Goal: Use online tool/utility: Utilize a website feature to perform a specific function

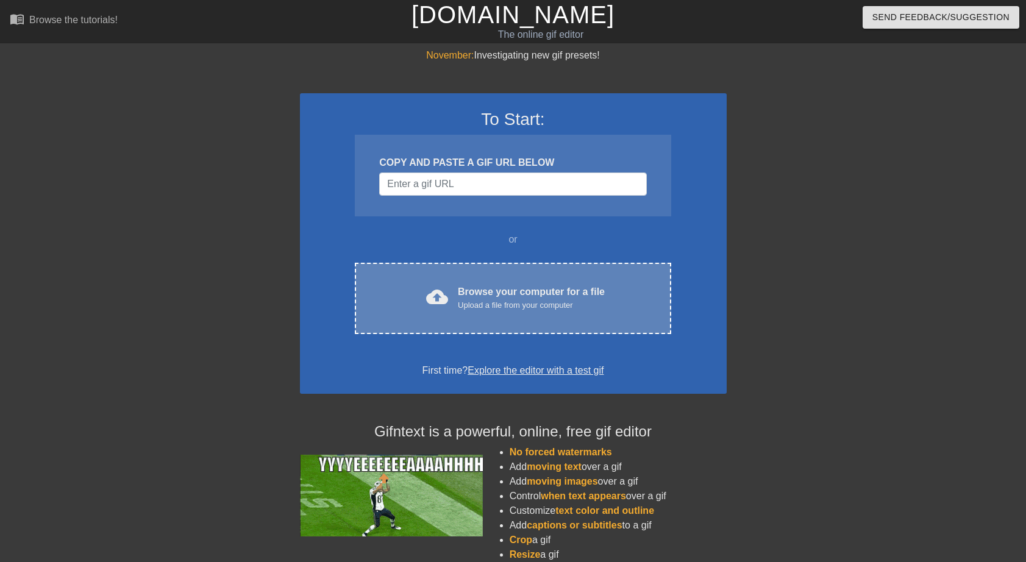
click at [510, 302] on div "Upload a file from your computer" at bounding box center [531, 305] width 147 height 12
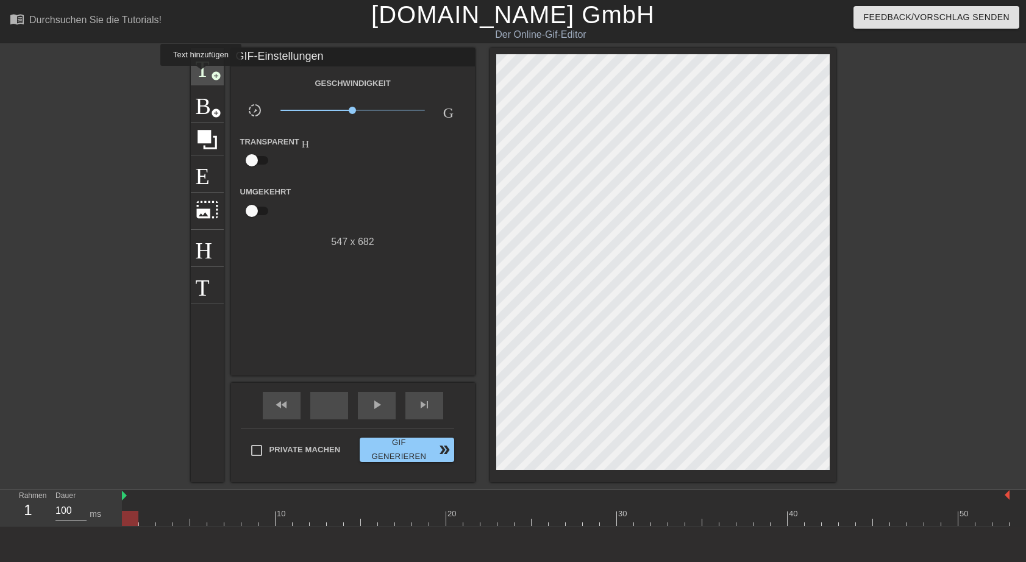
click at [201, 74] on span "Titel" at bounding box center [207, 65] width 23 height 23
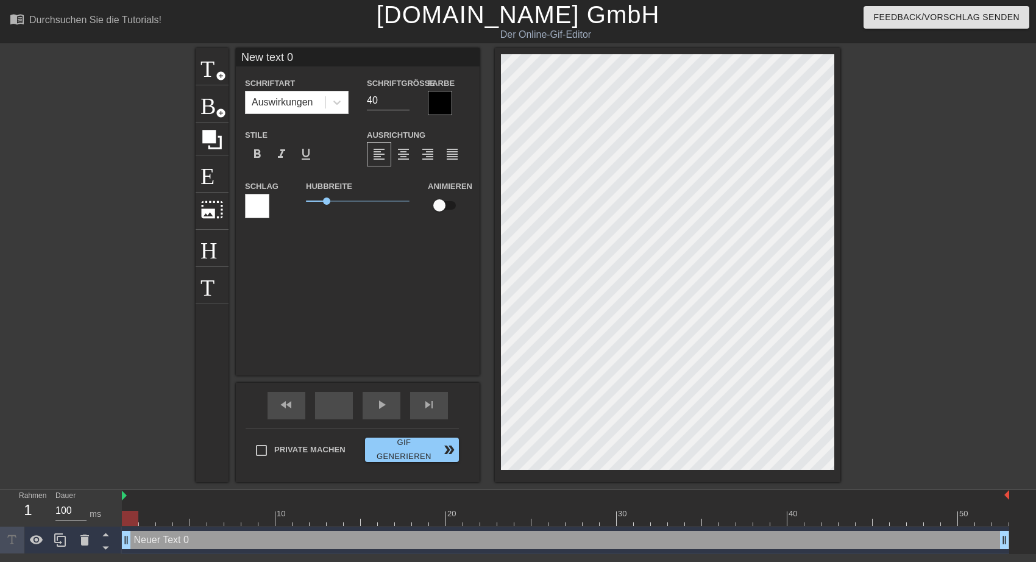
drag, startPoint x: 300, startPoint y: 59, endPoint x: 227, endPoint y: 49, distance: 73.7
click at [236, 49] on input "New text 0" at bounding box center [358, 57] width 244 height 18
type input "[PERSON_NAME] sagt [PERSON_NAME]"
click at [250, 209] on div at bounding box center [257, 206] width 24 height 24
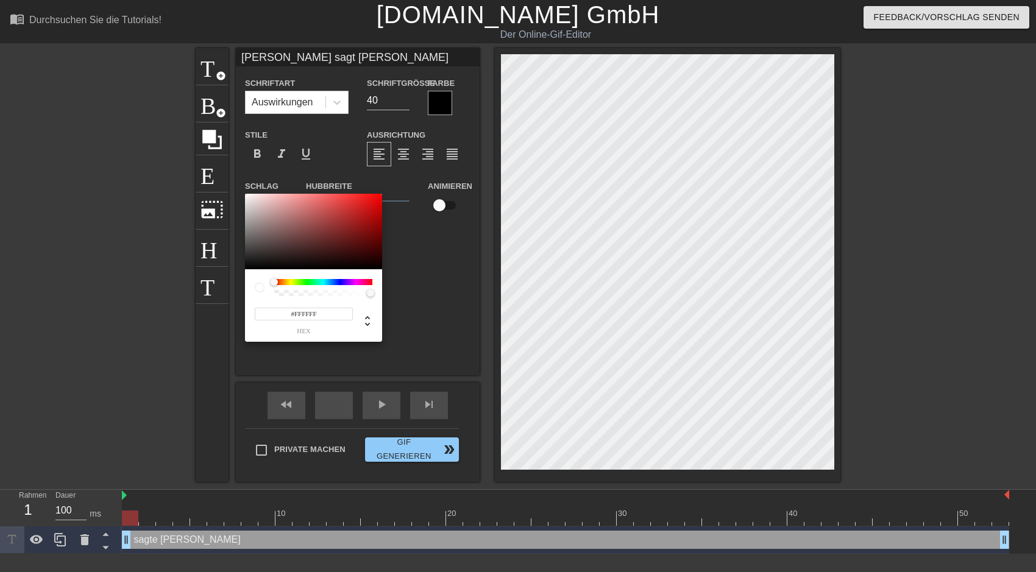
type input "#F30A0A"
click at [377, 197] on div at bounding box center [313, 232] width 137 height 76
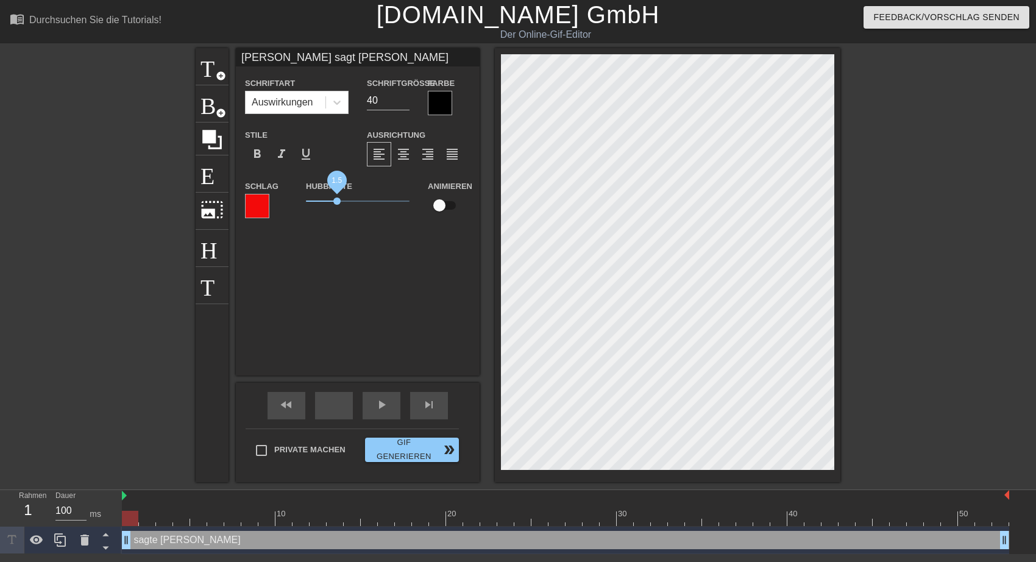
drag, startPoint x: 325, startPoint y: 200, endPoint x: 337, endPoint y: 200, distance: 11.6
click at [337, 200] on span "1.5" at bounding box center [336, 200] width 7 height 7
click at [224, 76] on span "add_circle" at bounding box center [221, 76] width 10 height 10
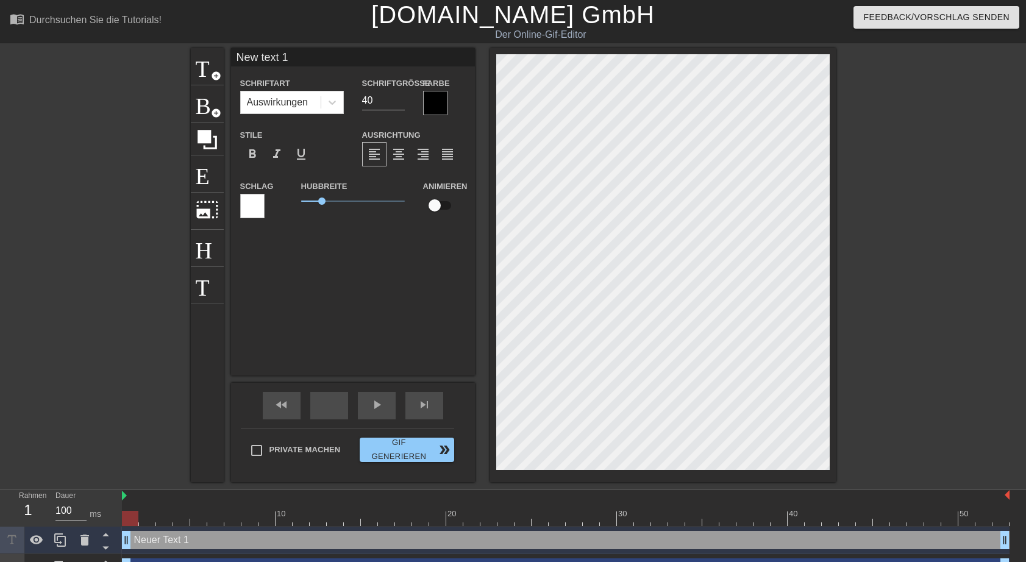
drag, startPoint x: 238, startPoint y: 55, endPoint x: 291, endPoint y: 60, distance: 53.8
click at [291, 60] on input "New text 1" at bounding box center [353, 57] width 244 height 18
type input "F"
click at [245, 60] on input "fpr die Geburtstagswünsche" at bounding box center [353, 57] width 244 height 18
type input "für die Geburtstagswünsche"
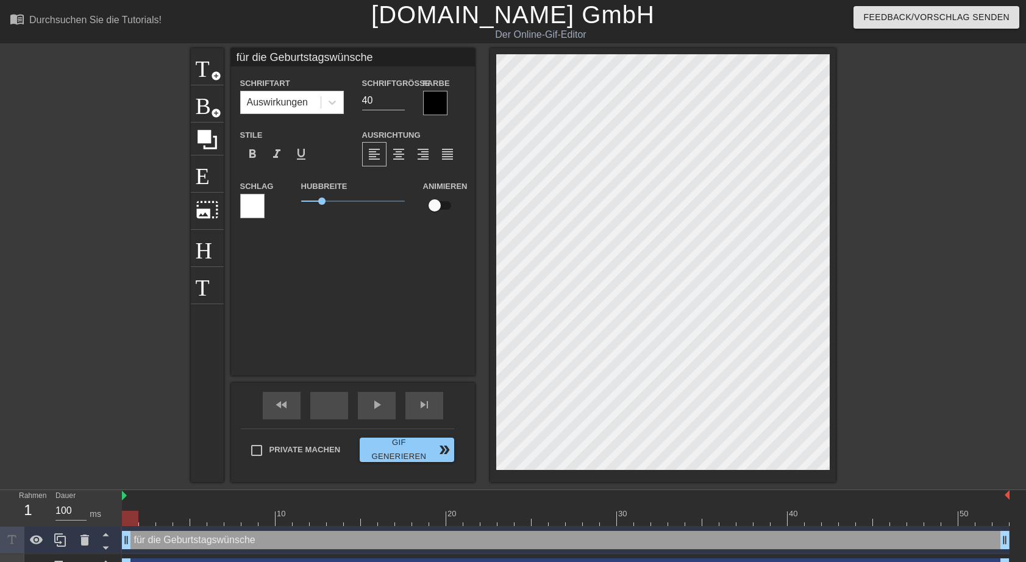
click at [439, 104] on div at bounding box center [435, 103] width 24 height 24
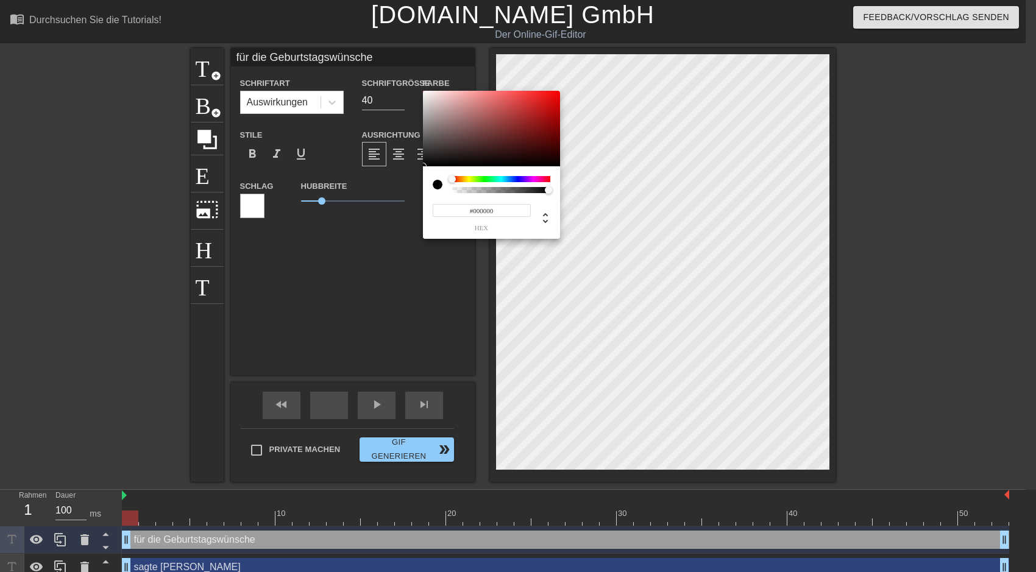
type input "#F20808"
click at [555, 94] on div at bounding box center [491, 129] width 137 height 76
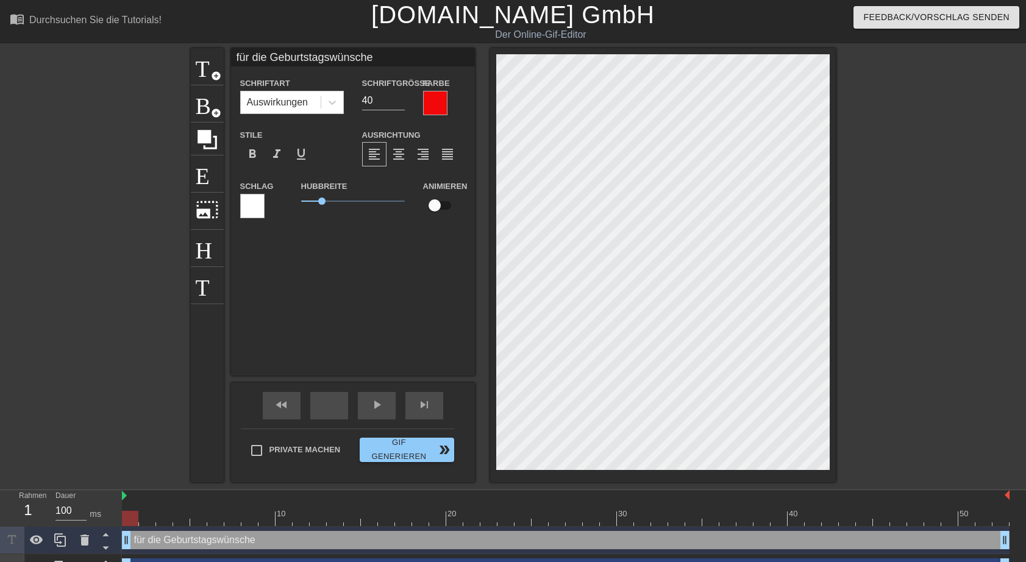
click at [254, 205] on div at bounding box center [252, 206] width 24 height 24
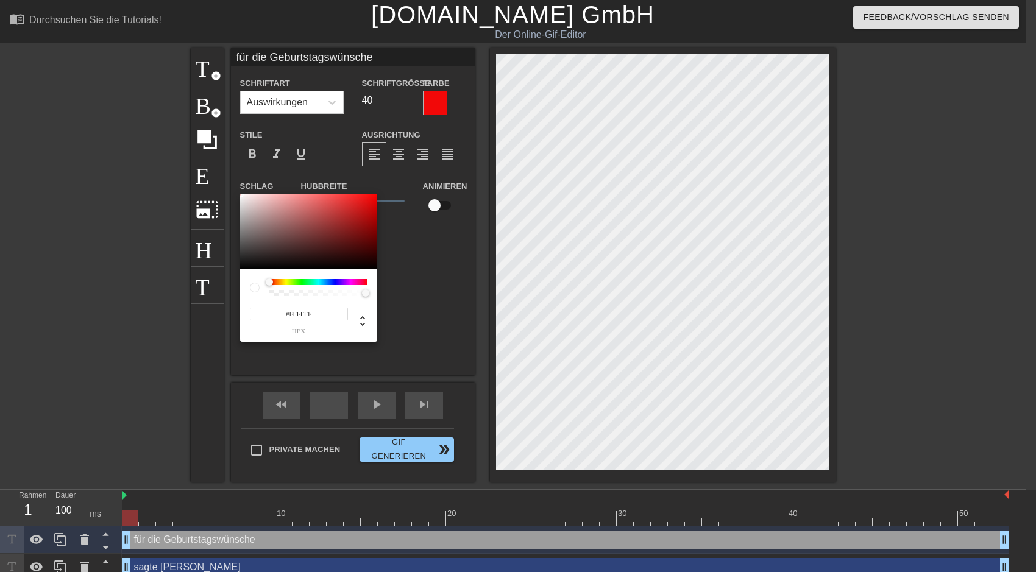
click at [285, 280] on div at bounding box center [318, 282] width 98 height 6
click at [282, 282] on div at bounding box center [318, 282] width 98 height 6
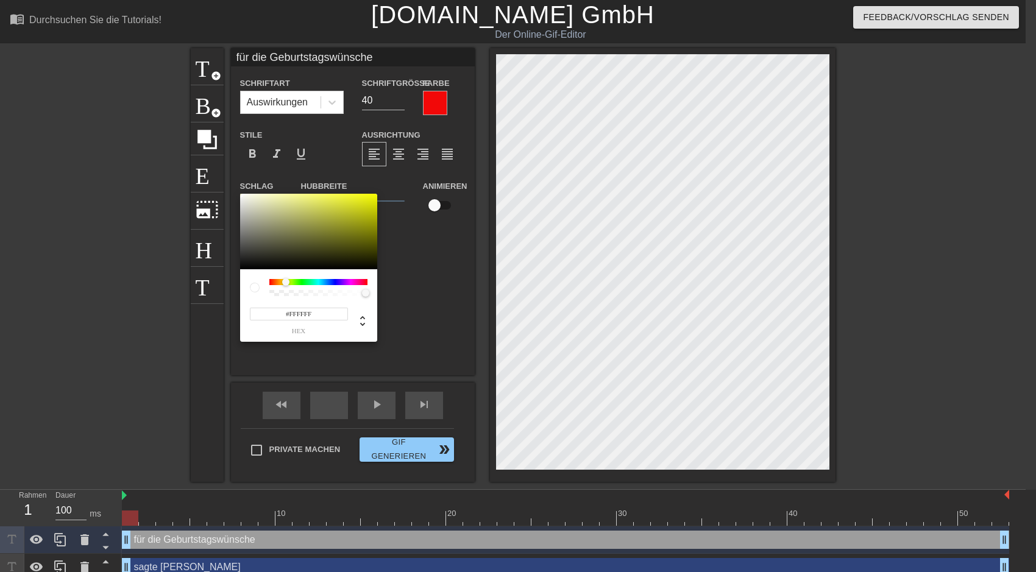
drag, startPoint x: 271, startPoint y: 282, endPoint x: 286, endPoint y: 284, distance: 14.7
click at [286, 284] on div at bounding box center [285, 281] width 7 height 7
type input "#E9EF0D"
click at [369, 199] on div at bounding box center [308, 232] width 137 height 76
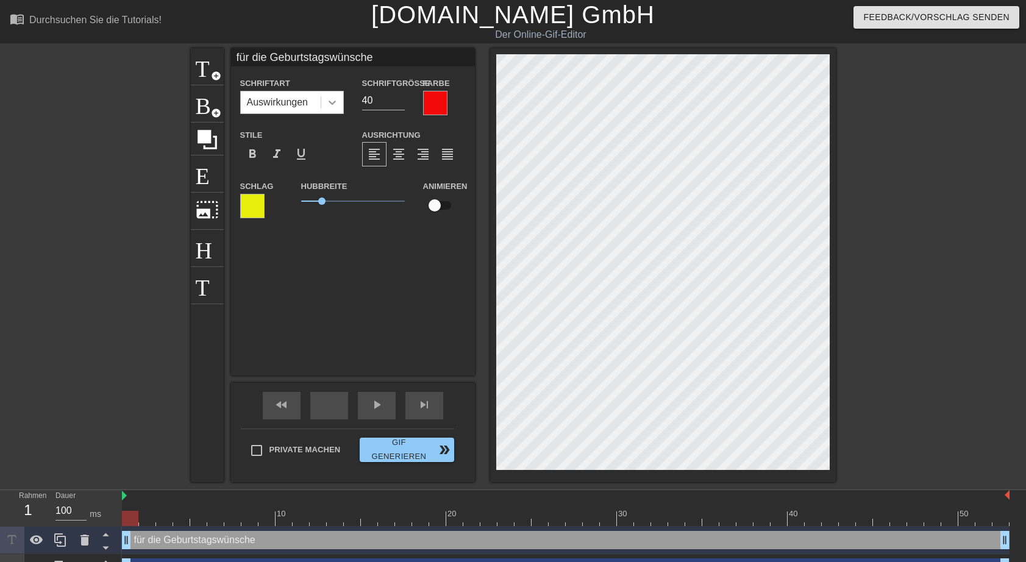
click at [331, 102] on icon at bounding box center [332, 102] width 12 height 12
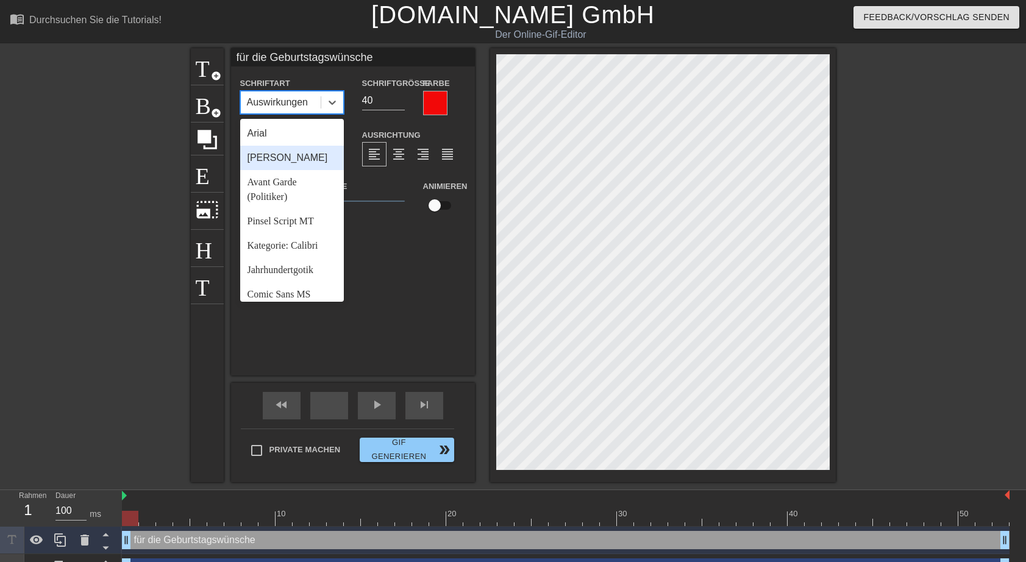
click at [289, 159] on div "[PERSON_NAME]" at bounding box center [292, 158] width 104 height 24
click at [325, 102] on div at bounding box center [332, 102] width 22 height 22
click at [277, 221] on div "Pinsel Script MT" at bounding box center [292, 221] width 104 height 24
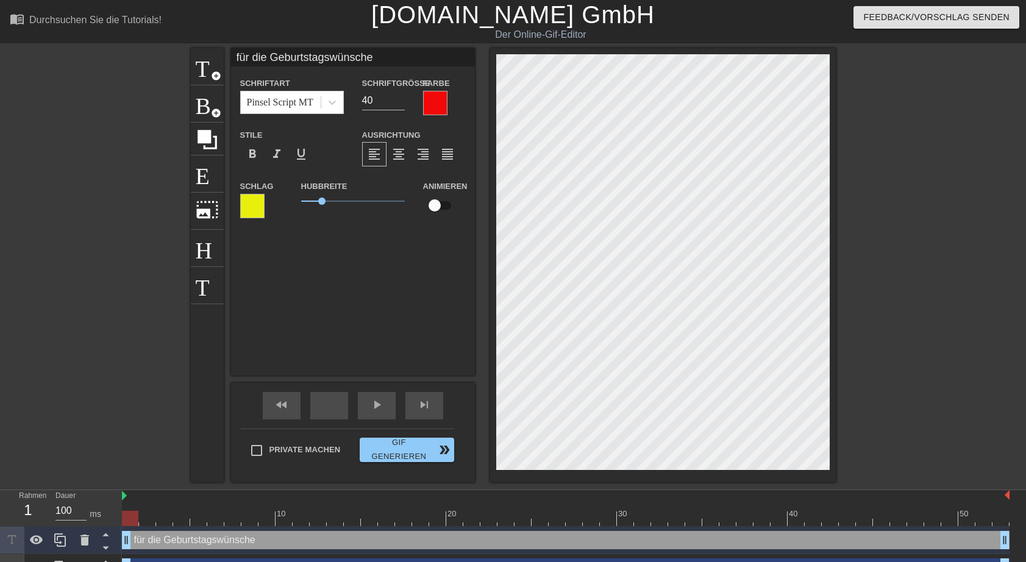
click at [271, 58] on input "für die Geburtstagswünsche" at bounding box center [353, 57] width 244 height 18
type input "für die lieben Geburtstagswünsche"
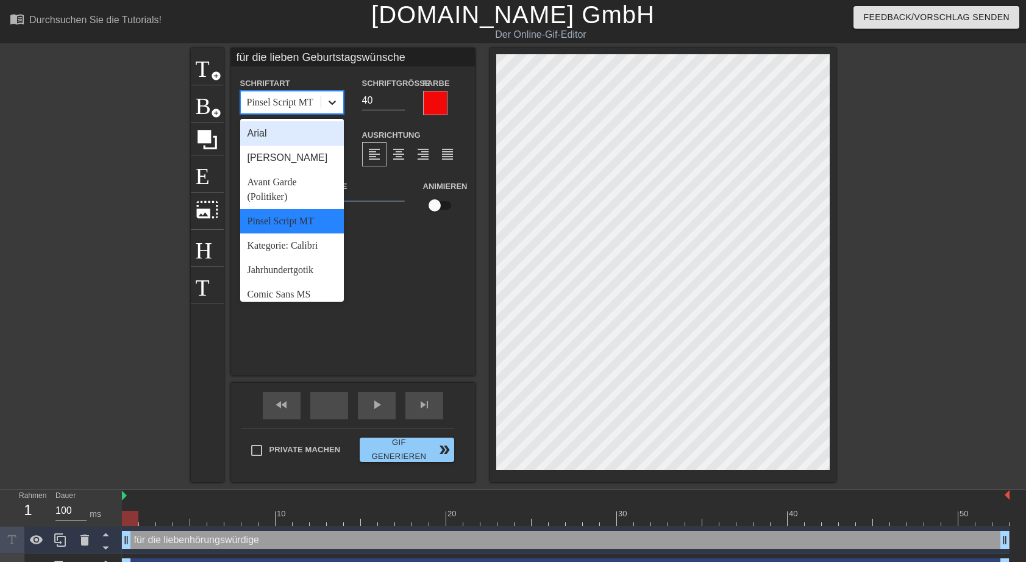
click at [333, 106] on icon at bounding box center [332, 102] width 12 height 12
click at [281, 180] on div "Avant Garde (Politiker)" at bounding box center [292, 189] width 104 height 39
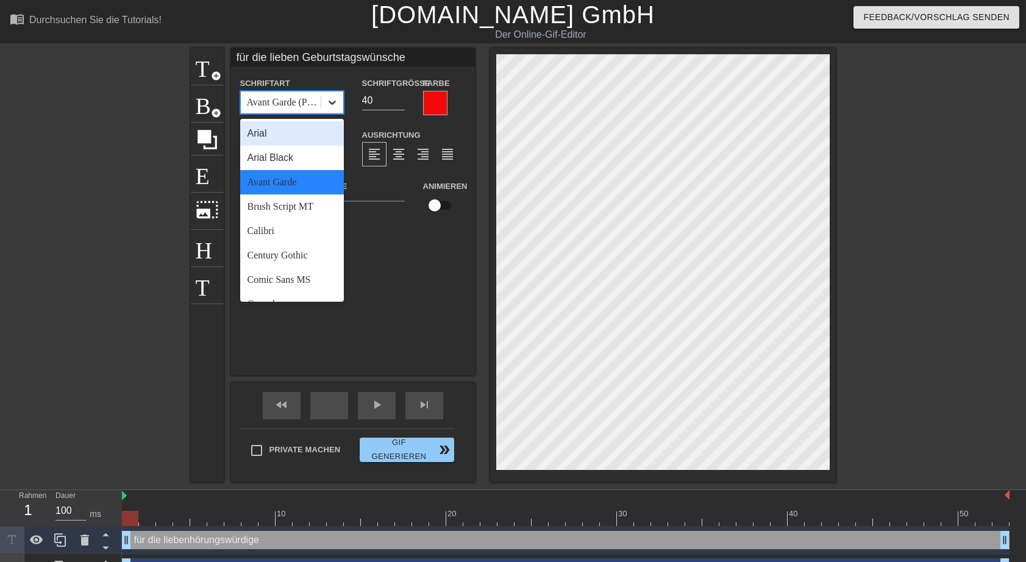
click at [331, 104] on icon at bounding box center [331, 103] width 7 height 4
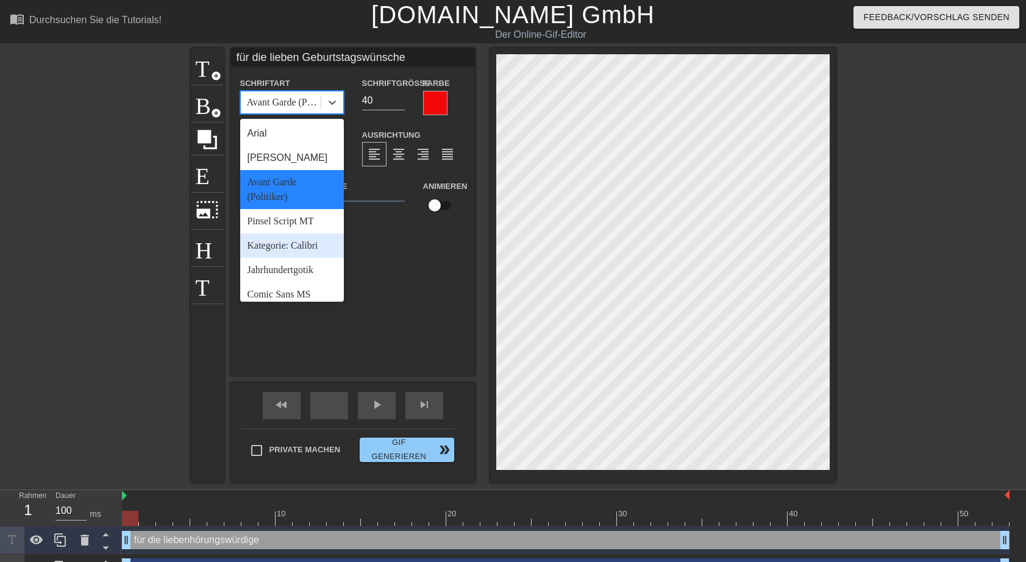
click at [297, 250] on div "Kategorie: Calibri" at bounding box center [292, 245] width 104 height 24
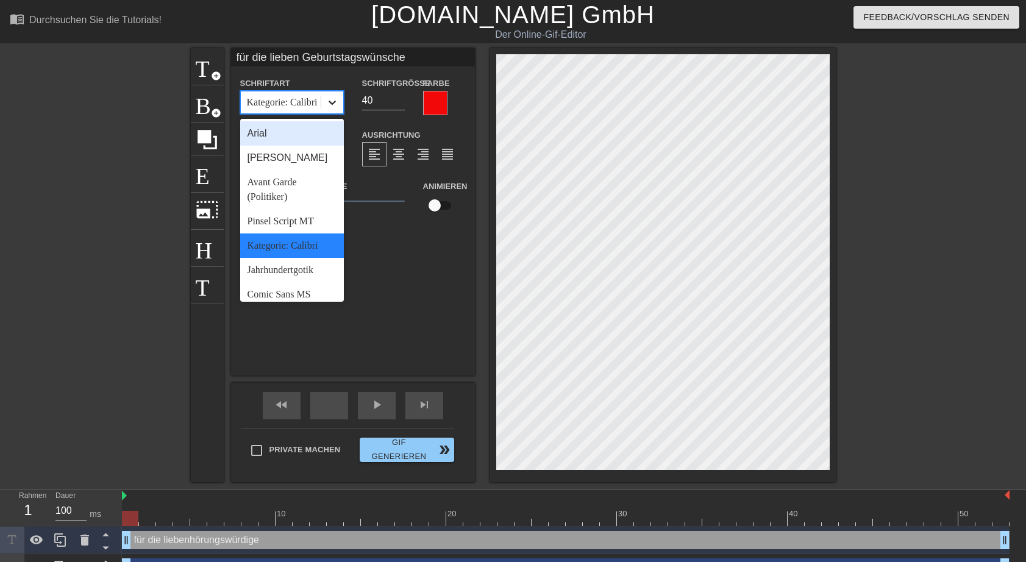
click at [333, 106] on icon at bounding box center [332, 102] width 12 height 12
click at [293, 293] on div "Comic Sans MS (englisch)" at bounding box center [292, 301] width 104 height 39
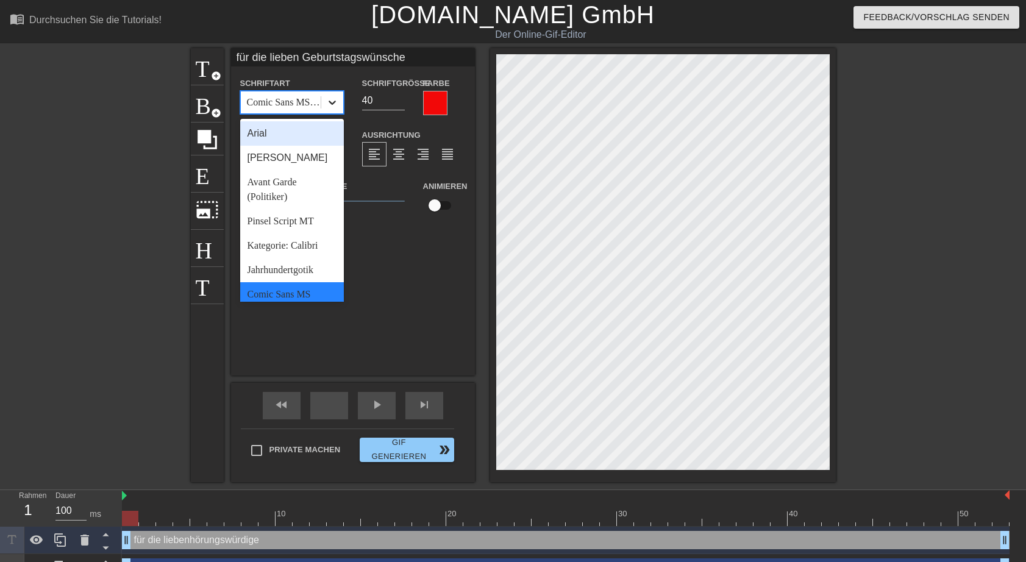
click at [332, 102] on icon at bounding box center [332, 102] width 12 height 12
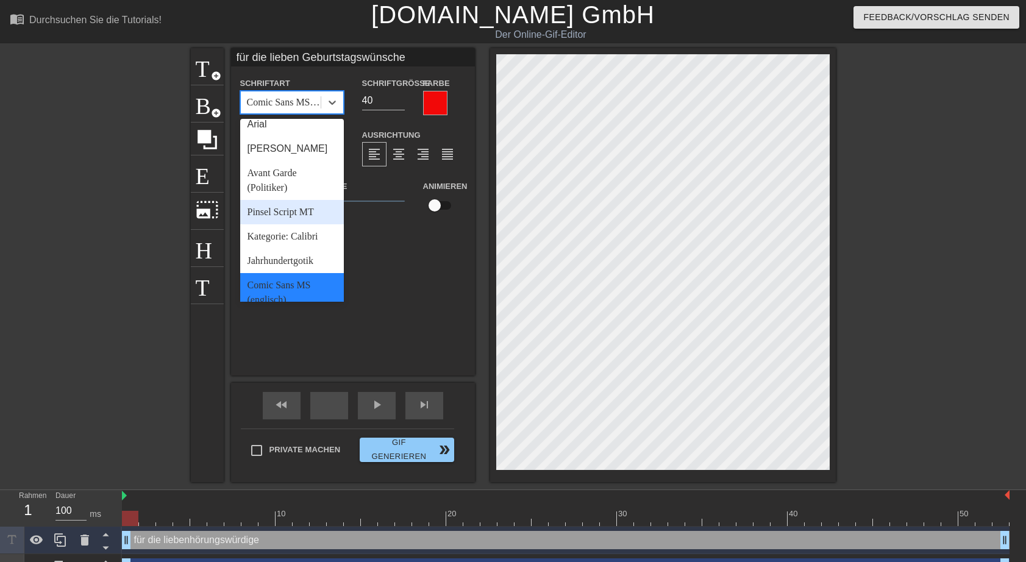
click at [297, 211] on div "Pinsel Script MT" at bounding box center [292, 212] width 104 height 24
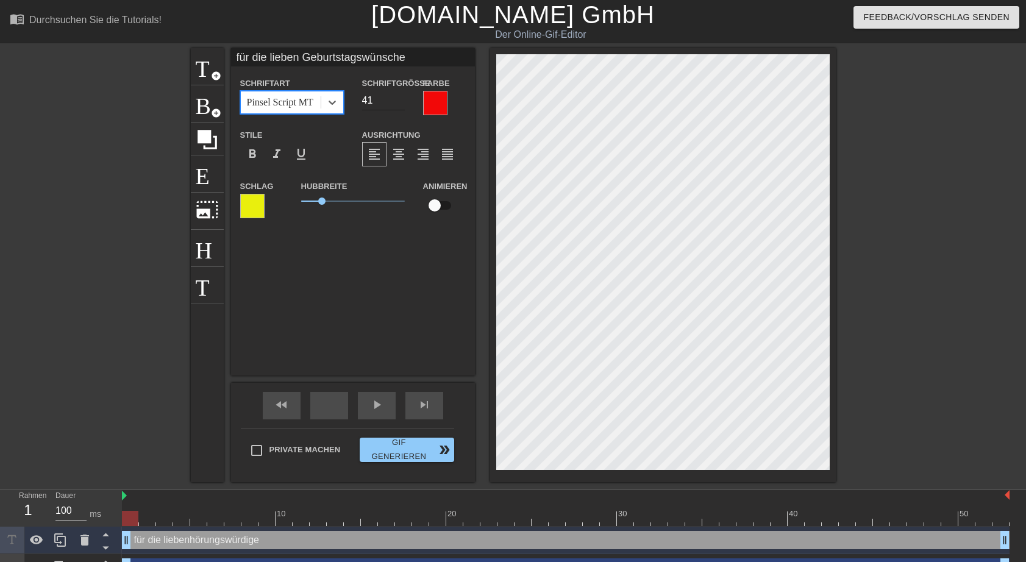
click at [397, 96] on input "41" at bounding box center [383, 101] width 43 height 20
click at [397, 96] on input "42" at bounding box center [383, 101] width 43 height 20
click at [397, 96] on input "45" at bounding box center [383, 101] width 43 height 20
type input "46"
click at [397, 96] on input "46" at bounding box center [383, 101] width 43 height 20
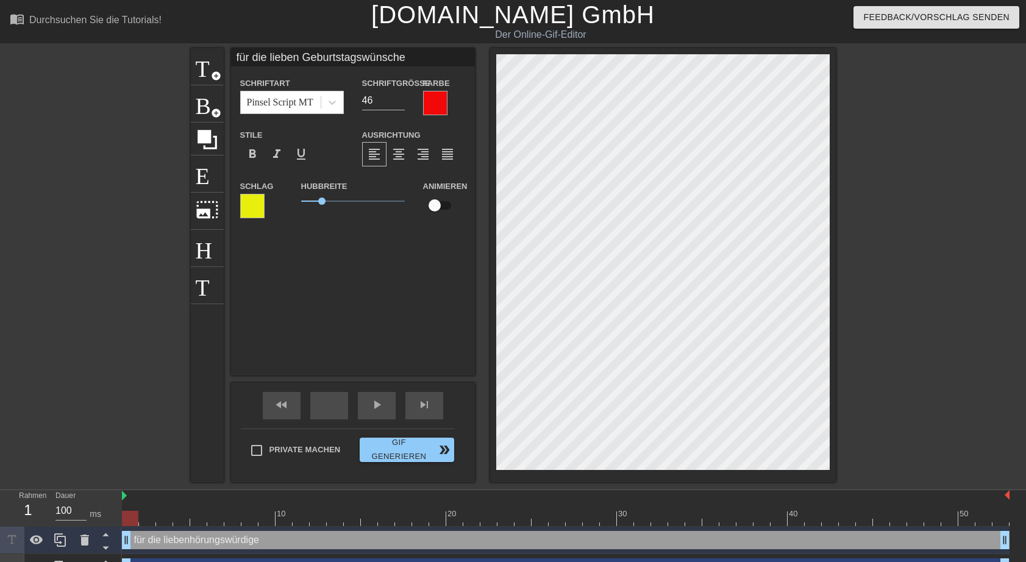
click at [253, 205] on div at bounding box center [252, 206] width 24 height 24
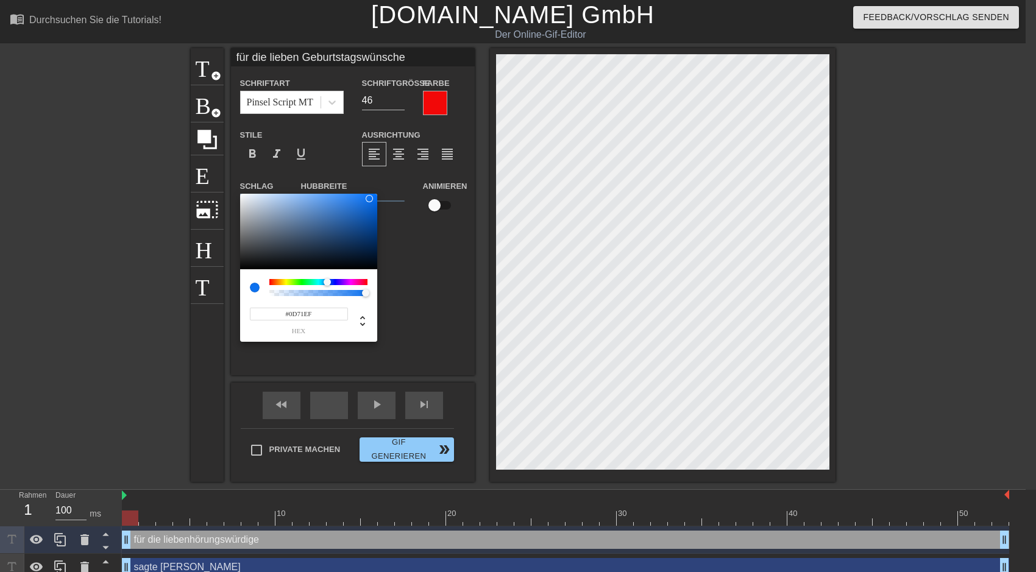
click at [327, 280] on div at bounding box center [318, 282] width 98 height 6
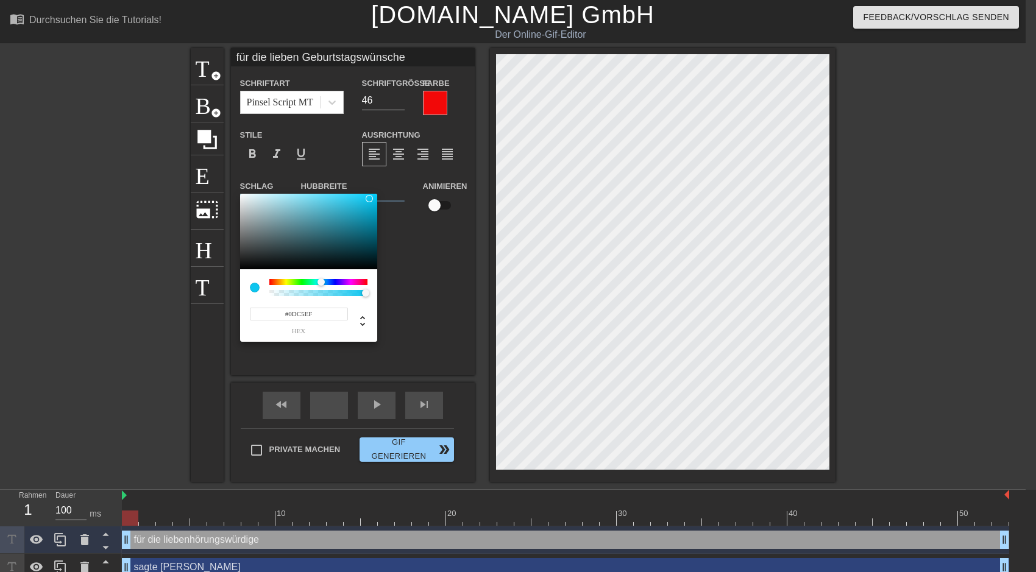
click at [321, 280] on div at bounding box center [318, 282] width 98 height 6
click at [317, 282] on div at bounding box center [318, 282] width 98 height 6
click at [321, 282] on div at bounding box center [324, 282] width 7 height 7
type input "#08D4F7"
click at [372, 196] on div at bounding box center [372, 196] width 7 height 7
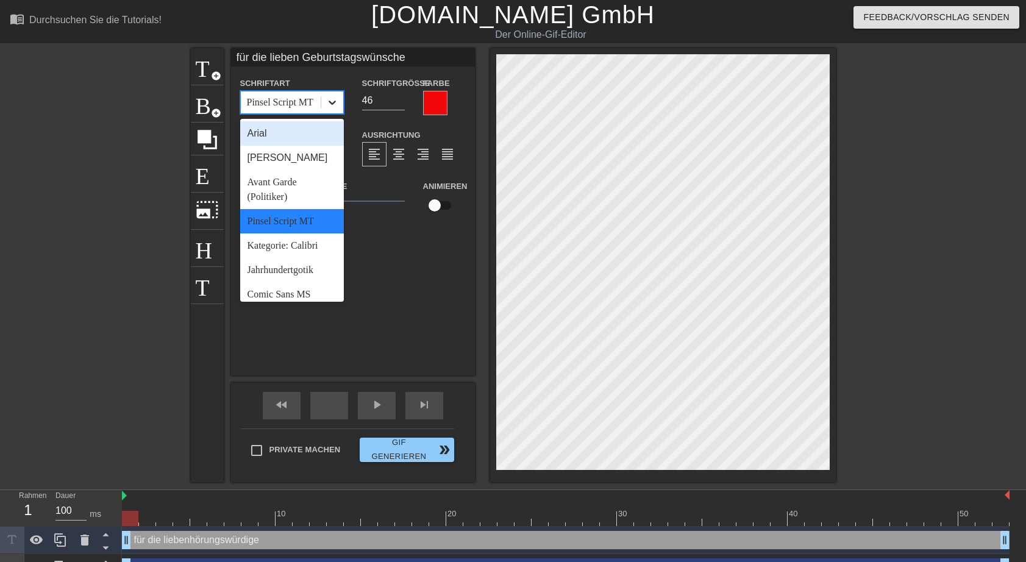
click at [335, 105] on icon at bounding box center [332, 102] width 12 height 12
click at [282, 269] on div "Jahrhundertgotik" at bounding box center [292, 270] width 104 height 24
click at [333, 104] on icon at bounding box center [331, 103] width 7 height 4
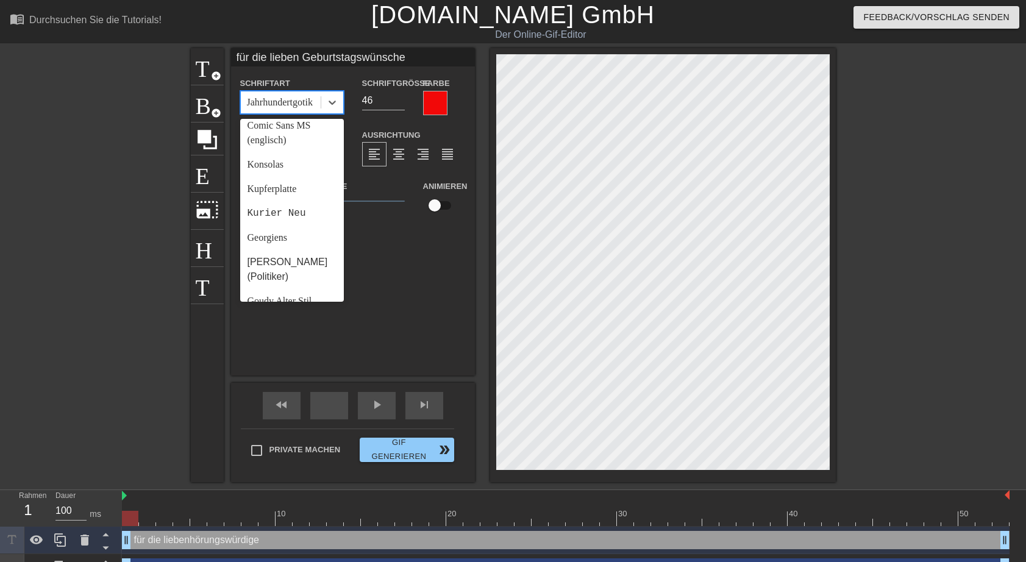
scroll to position [155, 0]
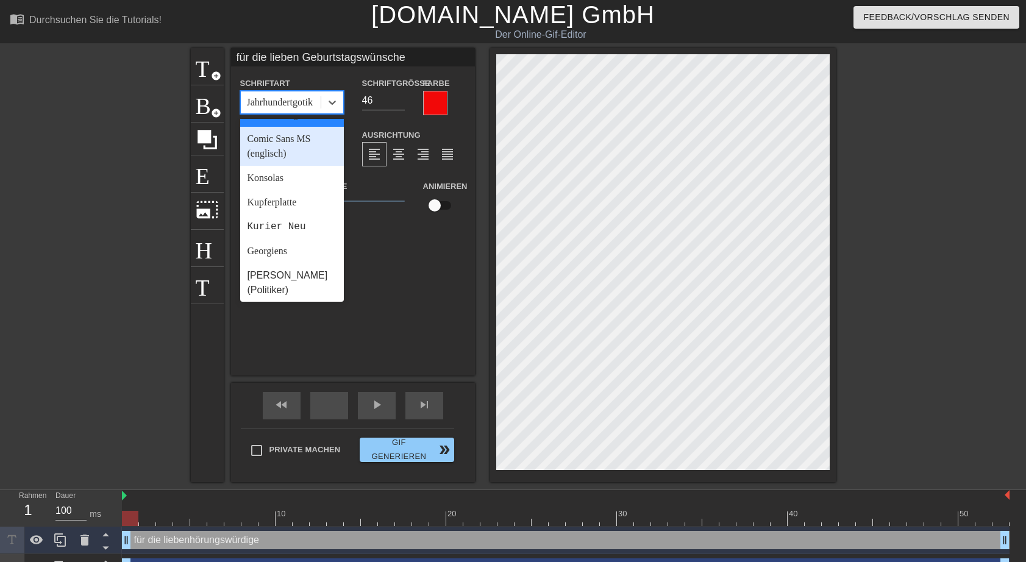
click at [311, 144] on div "Comic Sans MS (englisch)" at bounding box center [292, 146] width 104 height 39
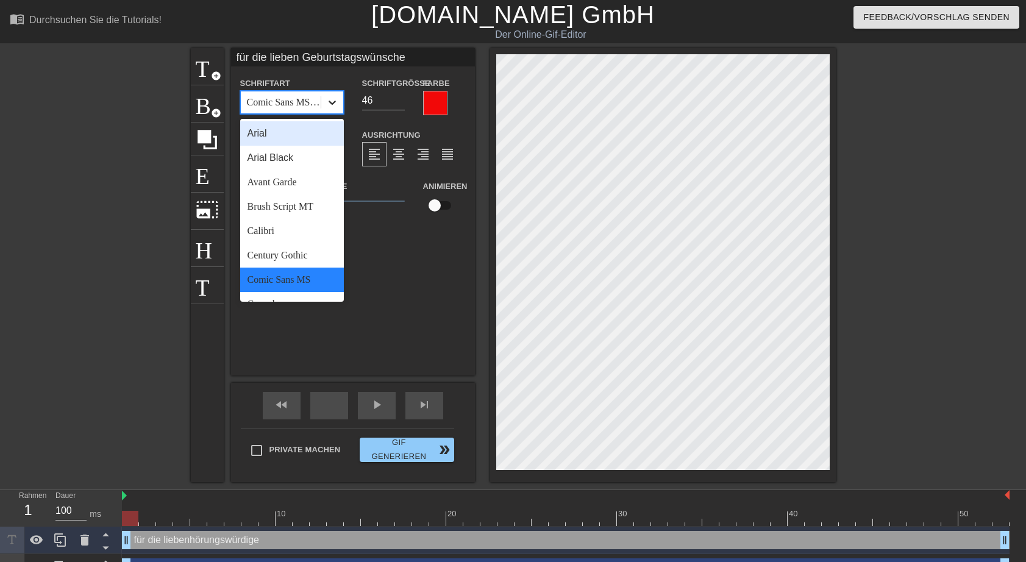
click at [335, 104] on icon at bounding box center [332, 102] width 12 height 12
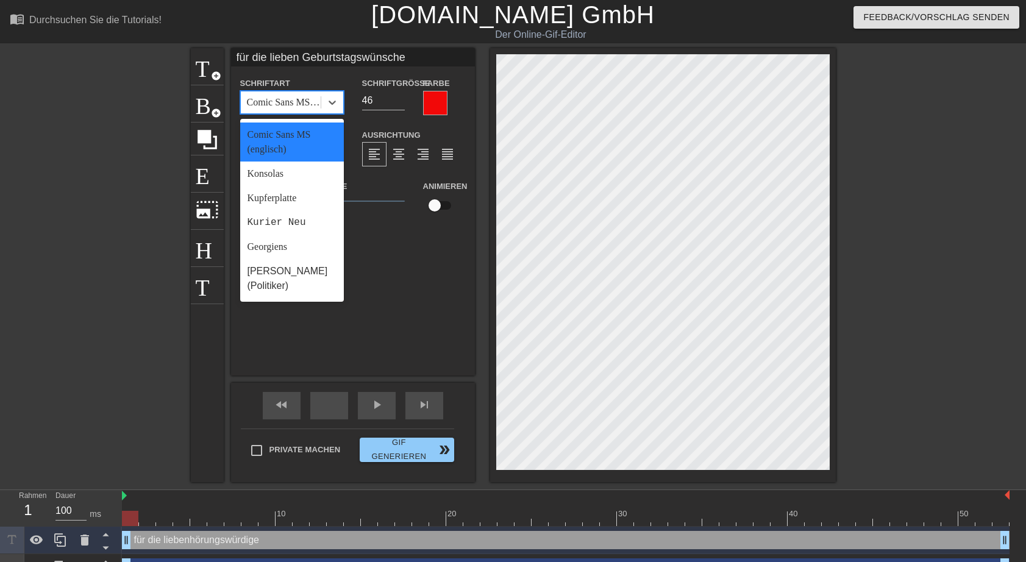
scroll to position [171, 0]
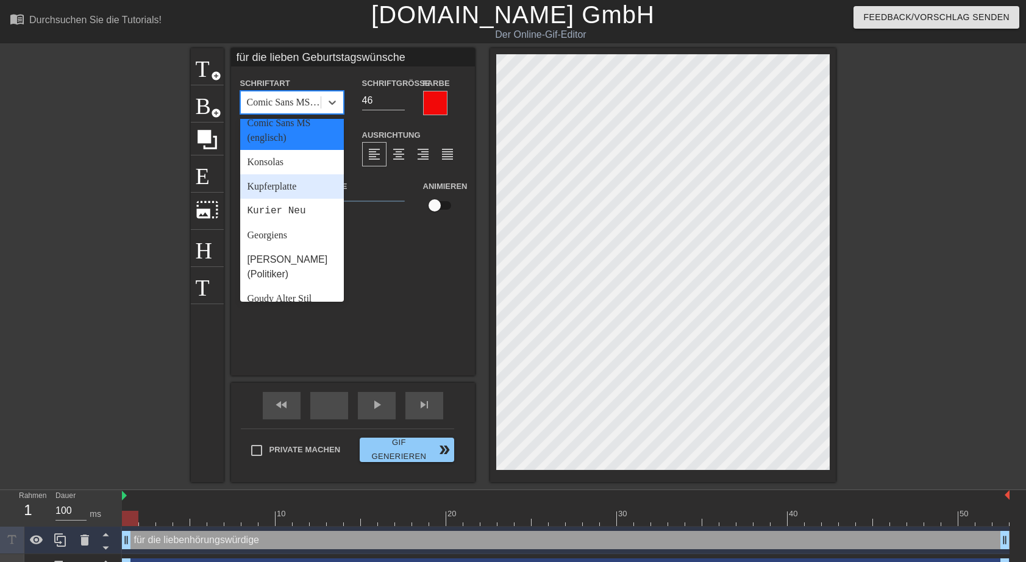
click at [292, 186] on div "Kupferplatte" at bounding box center [292, 186] width 104 height 24
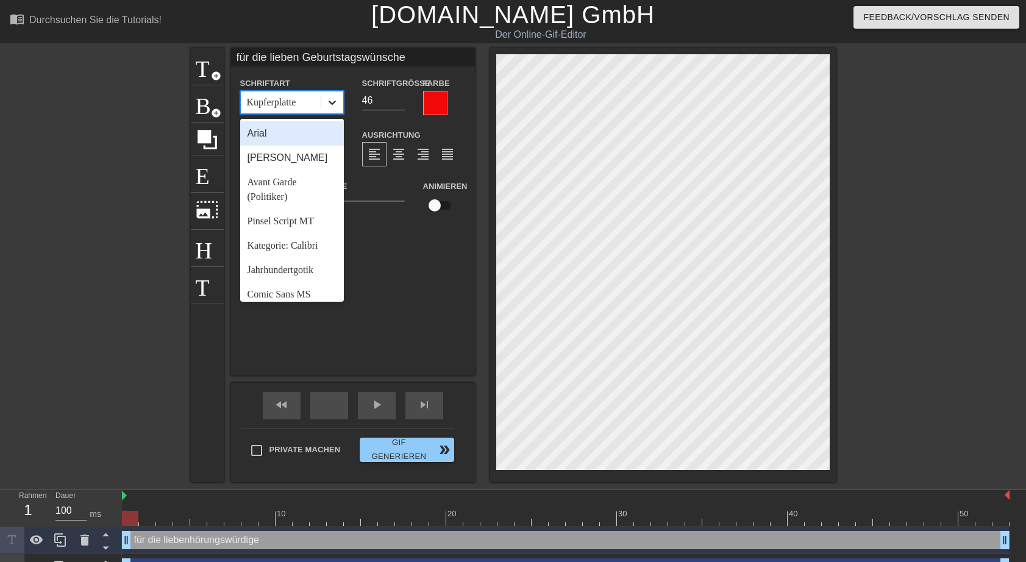
click at [337, 105] on icon at bounding box center [332, 102] width 12 height 12
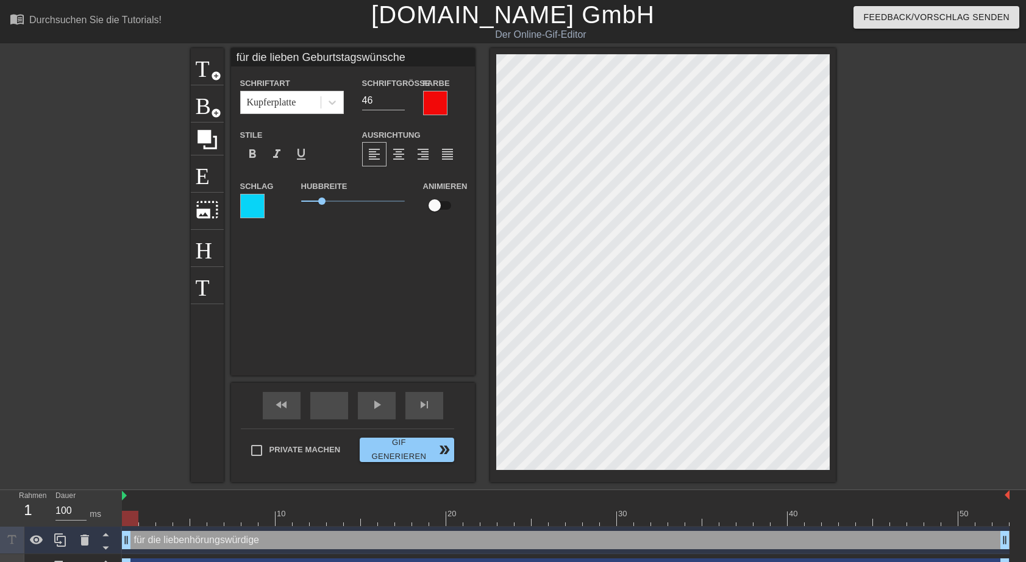
drag, startPoint x: 344, startPoint y: 152, endPoint x: 340, endPoint y: 159, distance: 8.5
click at [340, 159] on div "Stile format_bold format_italic format_underline" at bounding box center [292, 147] width 122 height 40
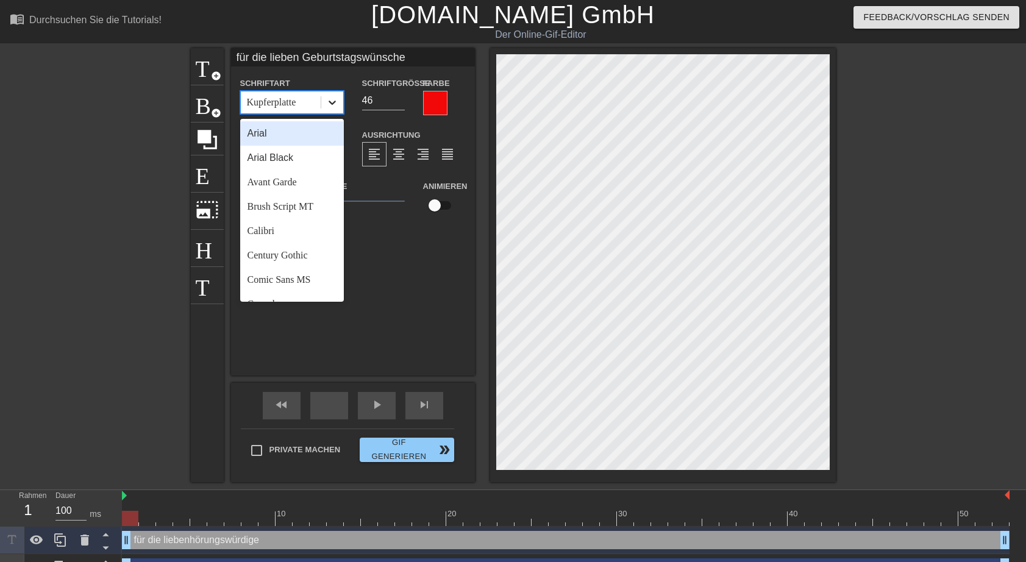
click at [336, 105] on icon at bounding box center [332, 102] width 12 height 12
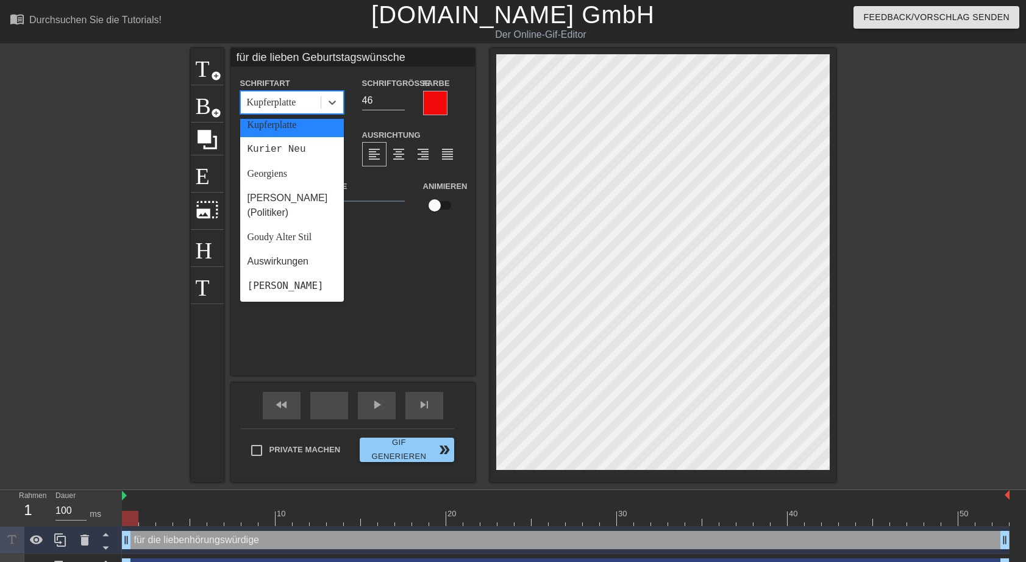
scroll to position [237, 0]
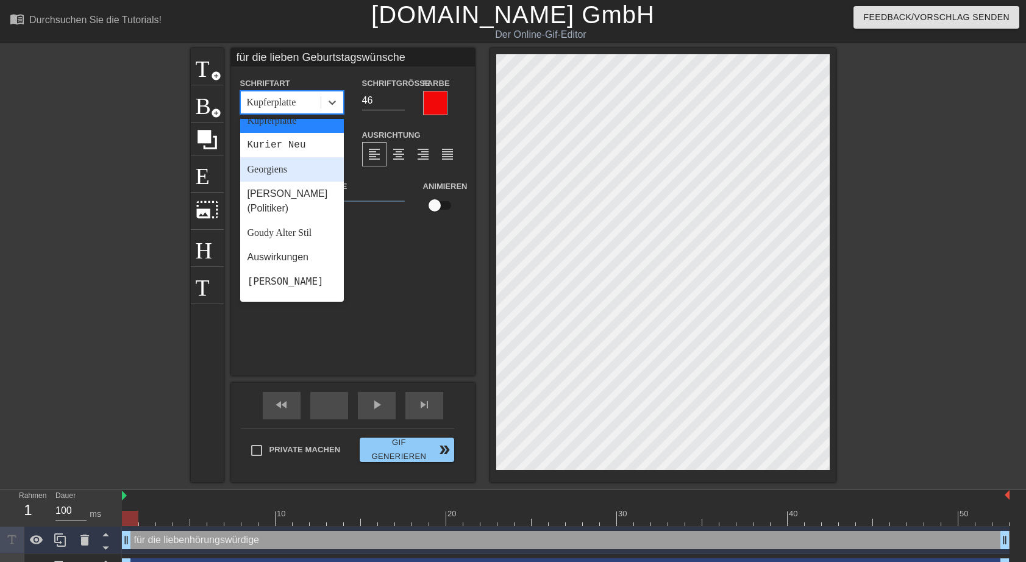
click at [288, 172] on div "Georgiens" at bounding box center [292, 169] width 104 height 24
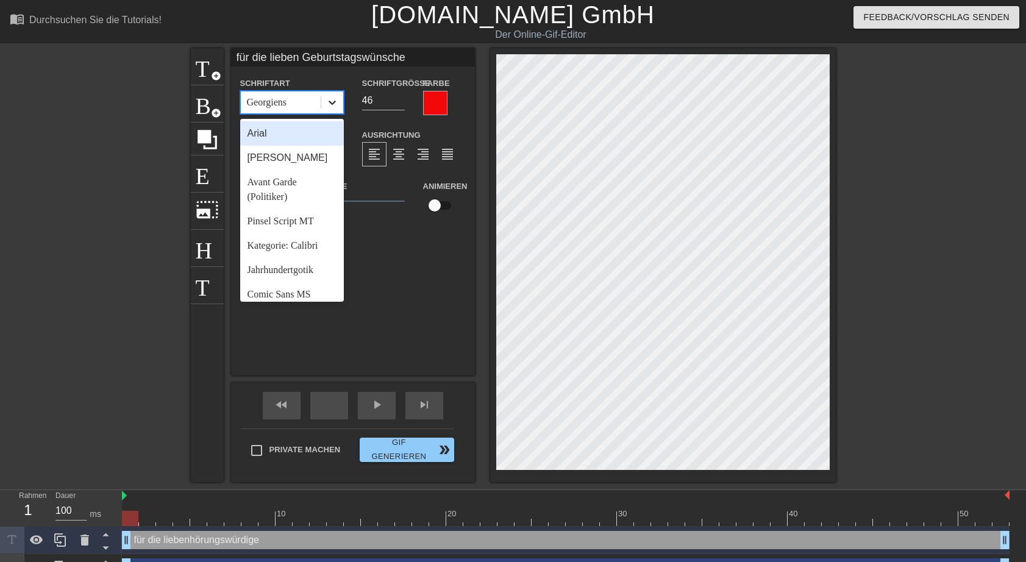
click at [329, 102] on icon at bounding box center [332, 102] width 12 height 12
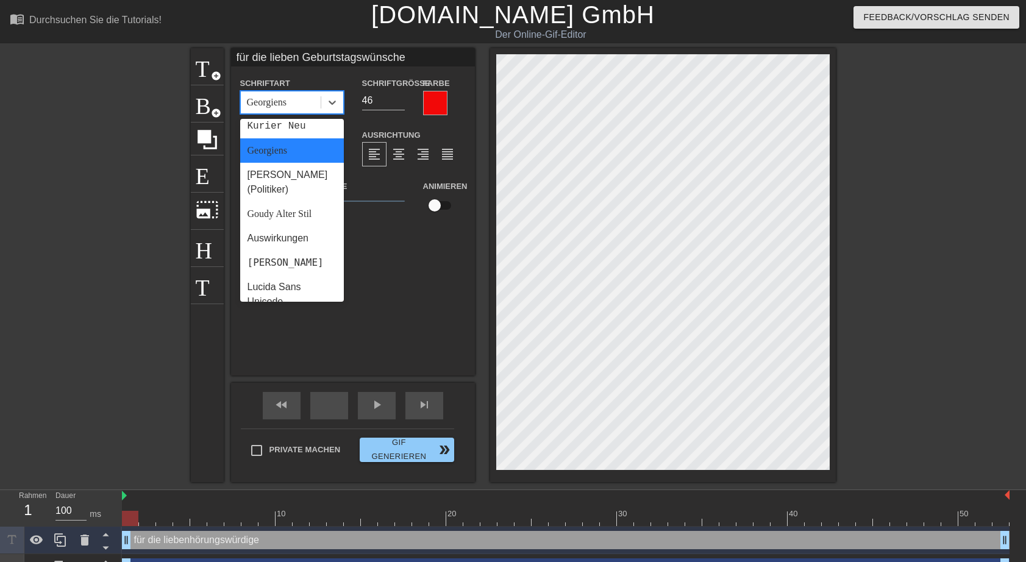
scroll to position [282, 0]
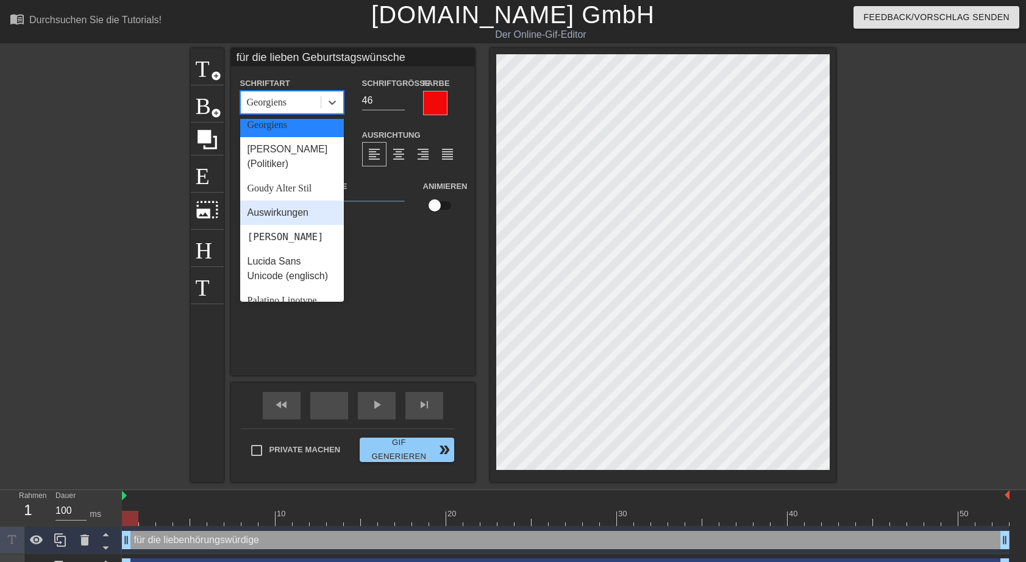
click at [296, 211] on div "Auswirkungen" at bounding box center [292, 212] width 104 height 24
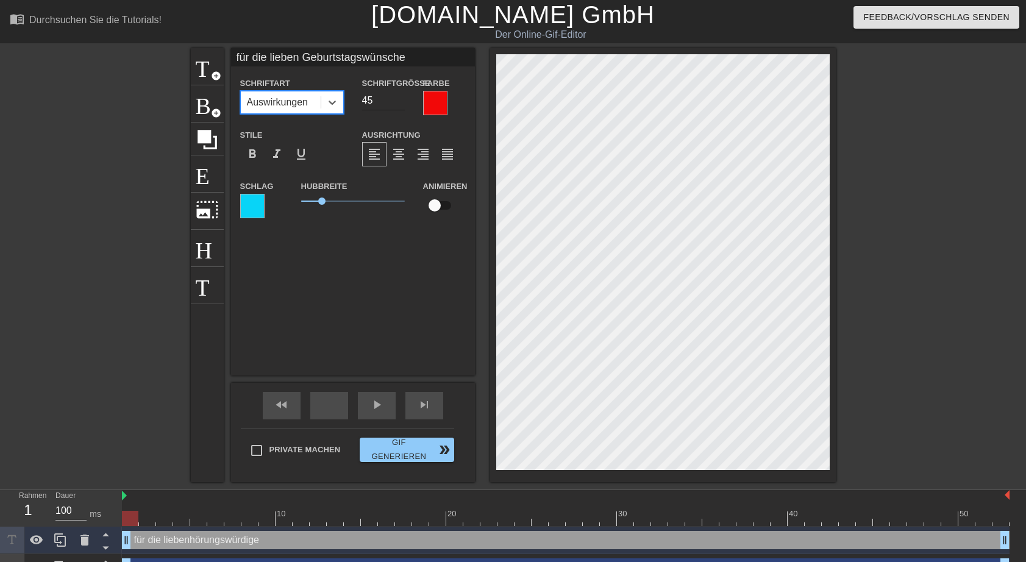
click at [400, 104] on input "45" at bounding box center [383, 101] width 43 height 20
click at [400, 104] on input "44" at bounding box center [383, 101] width 43 height 20
click at [400, 104] on input "43" at bounding box center [383, 101] width 43 height 20
click at [400, 104] on input "42" at bounding box center [383, 101] width 43 height 20
click at [400, 104] on input "41" at bounding box center [383, 101] width 43 height 20
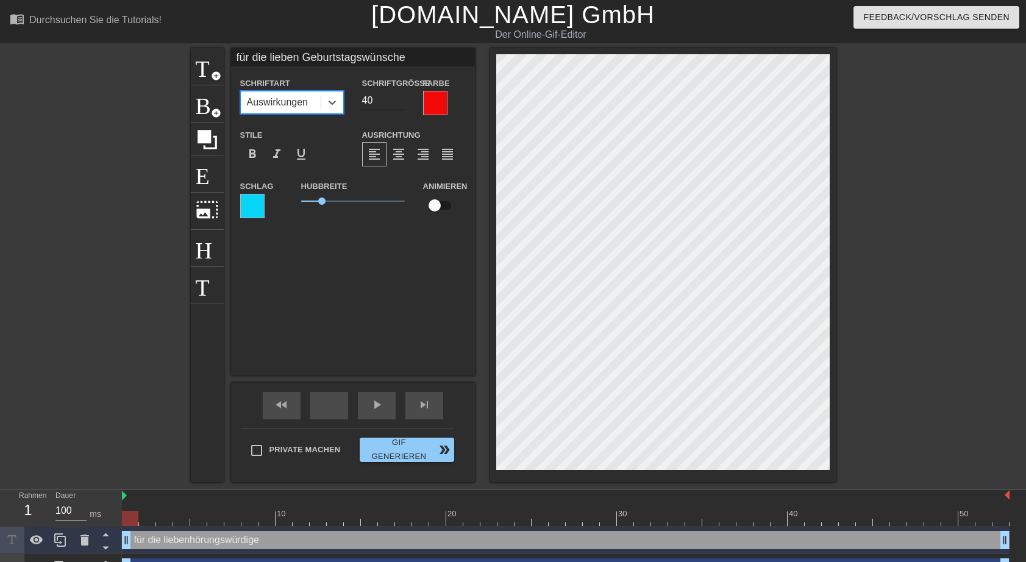
click at [400, 104] on input "40" at bounding box center [383, 101] width 43 height 20
click at [400, 104] on input "39" at bounding box center [383, 101] width 43 height 20
click at [400, 104] on input "38" at bounding box center [383, 101] width 43 height 20
click at [400, 104] on input "37" at bounding box center [383, 101] width 43 height 20
type input "36"
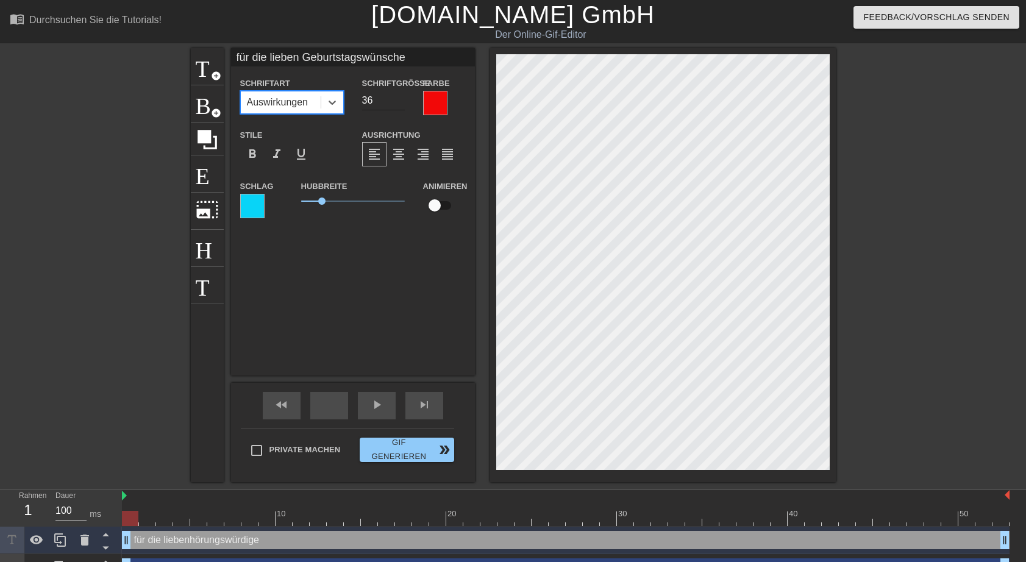
click at [400, 104] on input "36" at bounding box center [383, 101] width 43 height 20
click at [253, 208] on div at bounding box center [252, 206] width 24 height 24
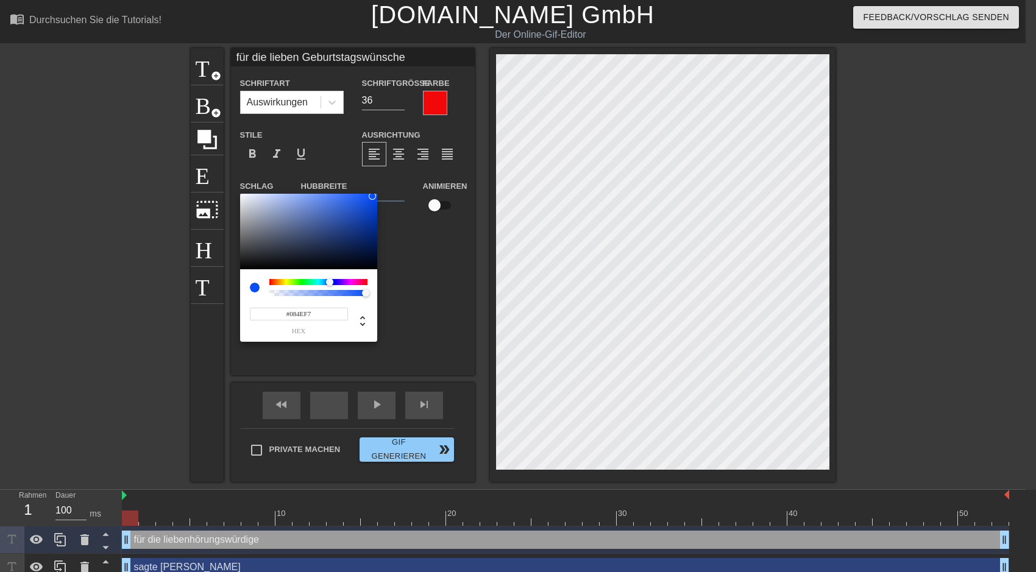
drag, startPoint x: 321, startPoint y: 283, endPoint x: 330, endPoint y: 283, distance: 8.5
click at [330, 283] on div at bounding box center [329, 281] width 7 height 7
click at [329, 241] on div at bounding box center [308, 232] width 137 height 76
click at [372, 200] on div at bounding box center [308, 232] width 137 height 76
type input "#084DF5"
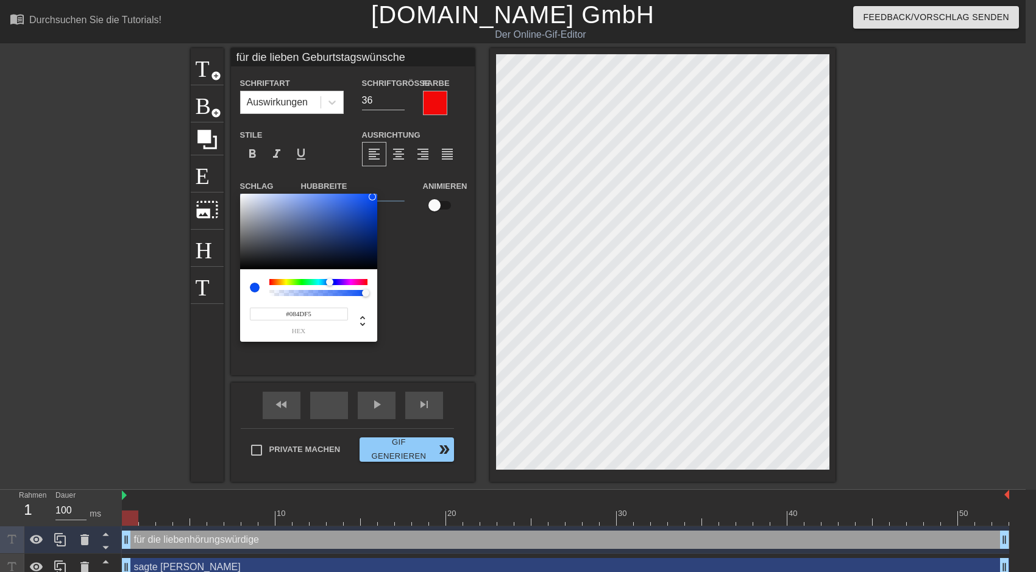
click at [372, 197] on div at bounding box center [372, 196] width 7 height 7
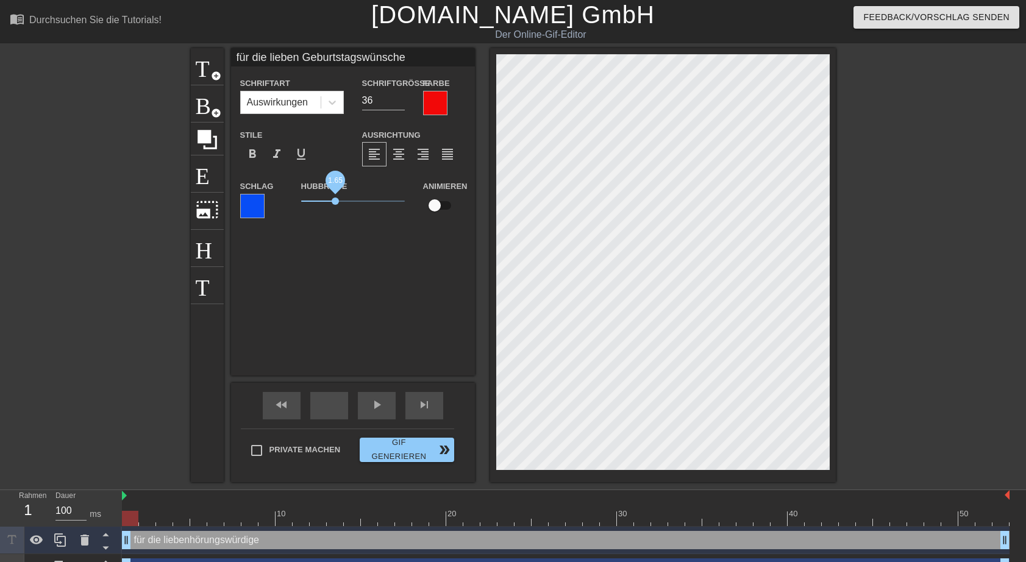
drag, startPoint x: 320, startPoint y: 199, endPoint x: 335, endPoint y: 203, distance: 15.8
click at [335, 203] on span "1.65" at bounding box center [335, 200] width 7 height 7
click at [257, 450] on input "Private machen" at bounding box center [257, 451] width 26 height 26
checkbox input "true"
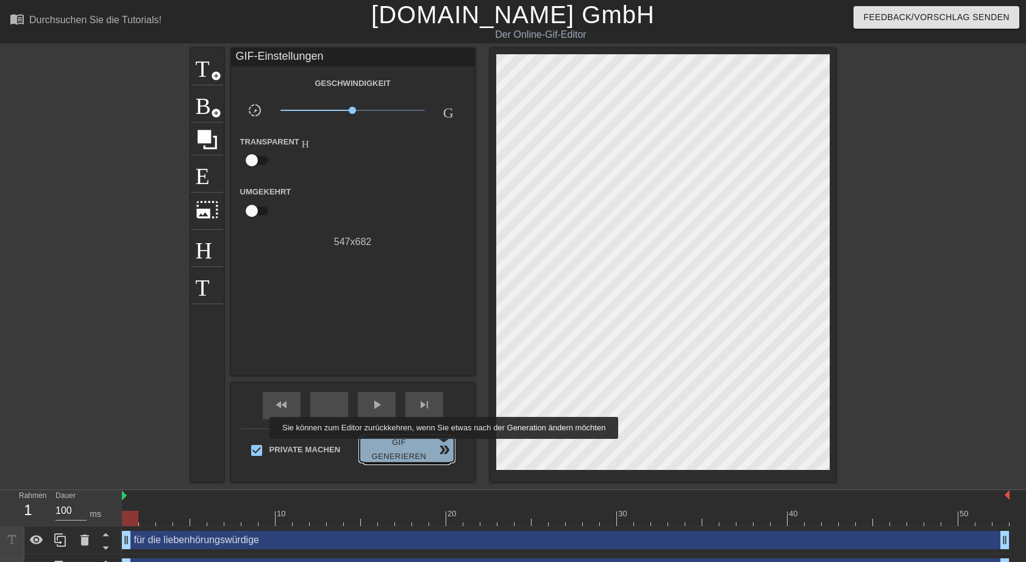
click at [441, 447] on span "double_arrow" at bounding box center [444, 449] width 15 height 15
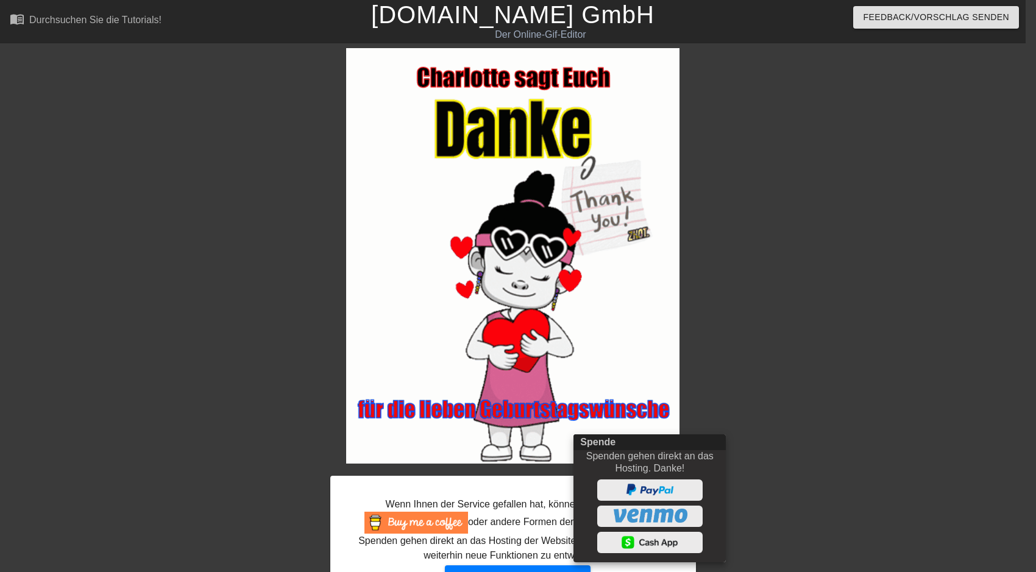
click at [690, 451] on div "Spenden gehen direkt an das Hosting. Danke!" at bounding box center [649, 462] width 139 height 24
click at [821, 424] on div at bounding box center [518, 286] width 1036 height 572
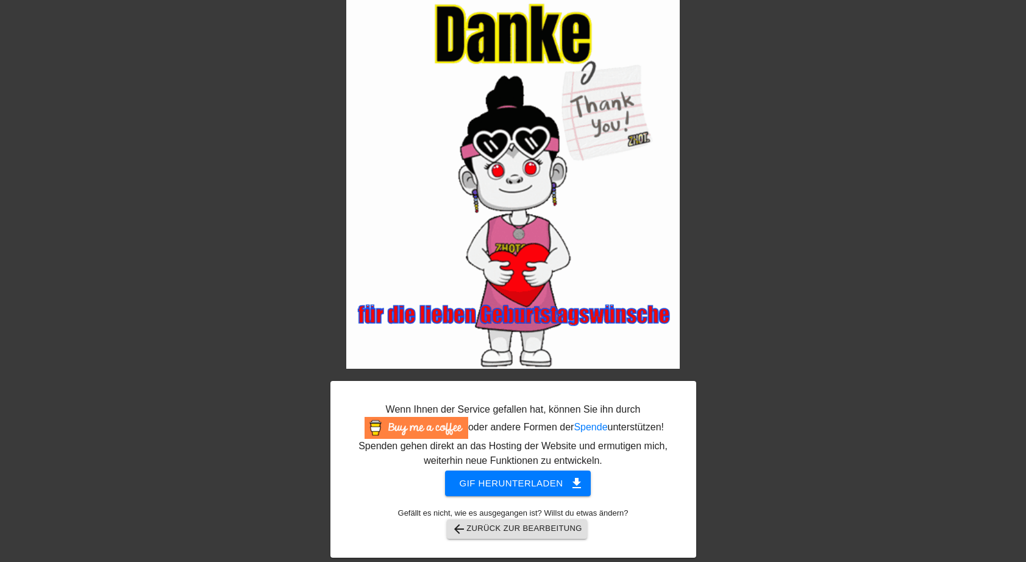
scroll to position [96, 0]
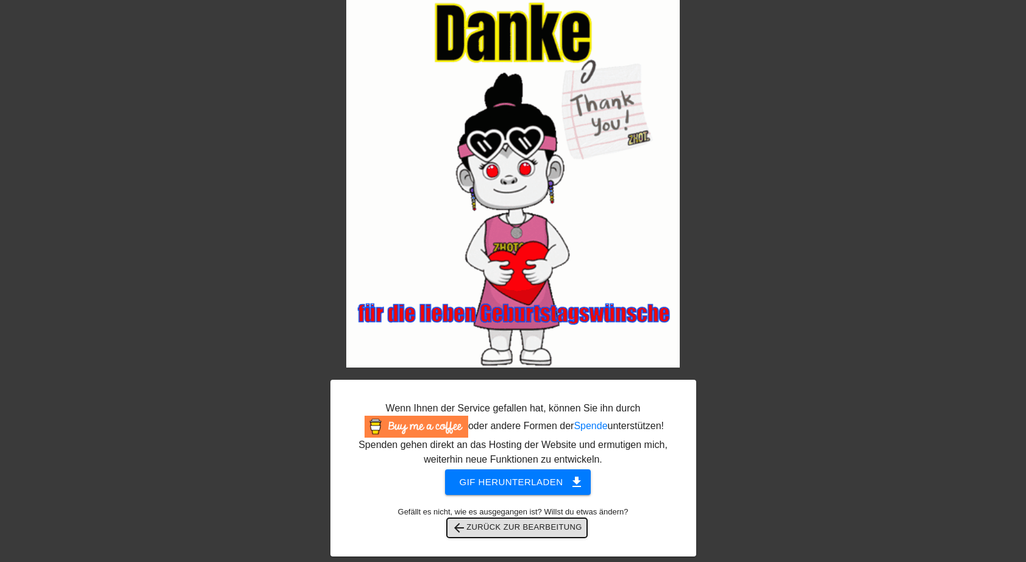
click at [513, 528] on span "arrow_back Zurück zur Bearbeitung" at bounding box center [517, 527] width 130 height 15
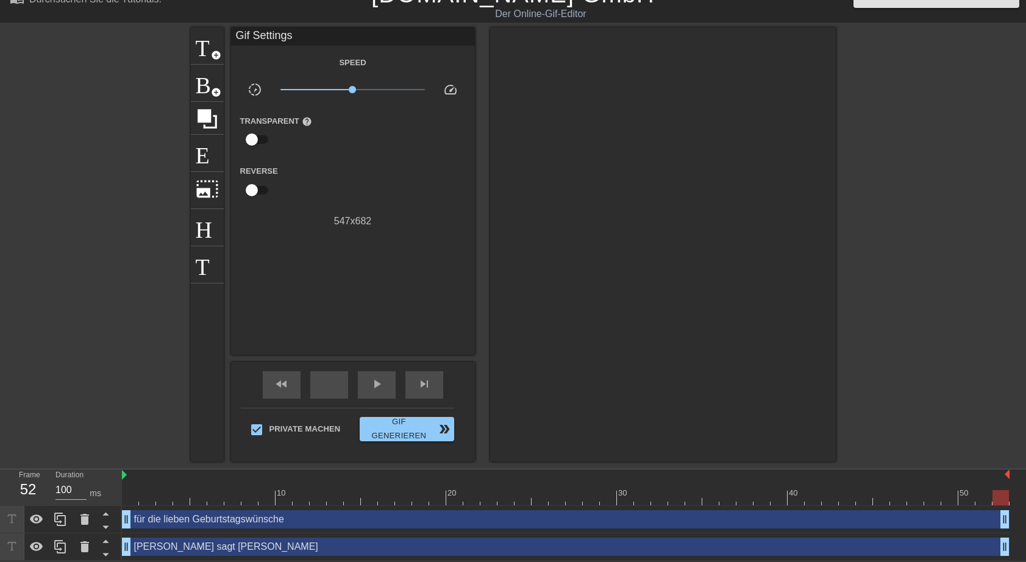
scroll to position [22, 0]
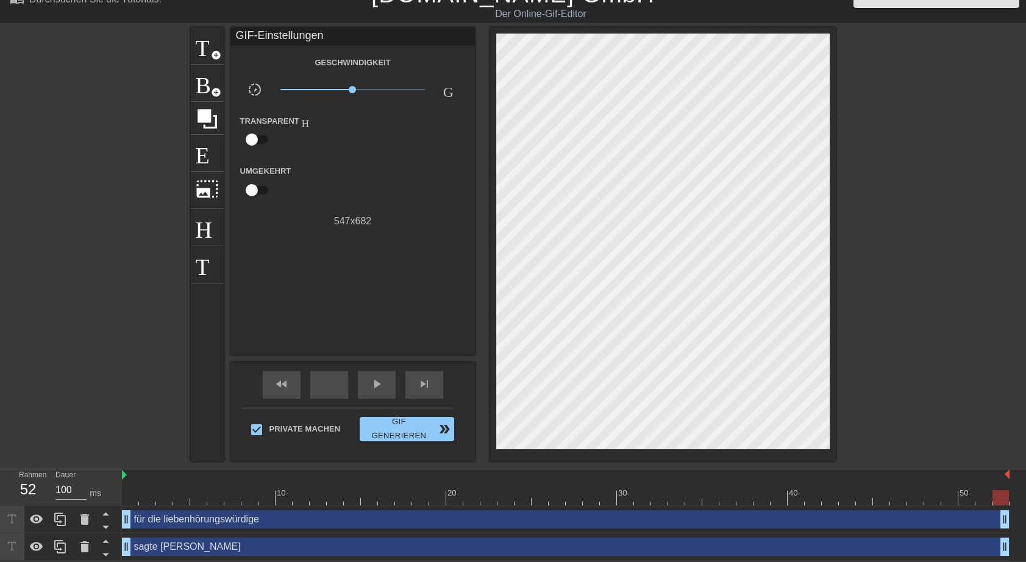
click at [190, 522] on div "für die liebenhörungswürdige drag_handle drag_handle" at bounding box center [565, 519] width 887 height 18
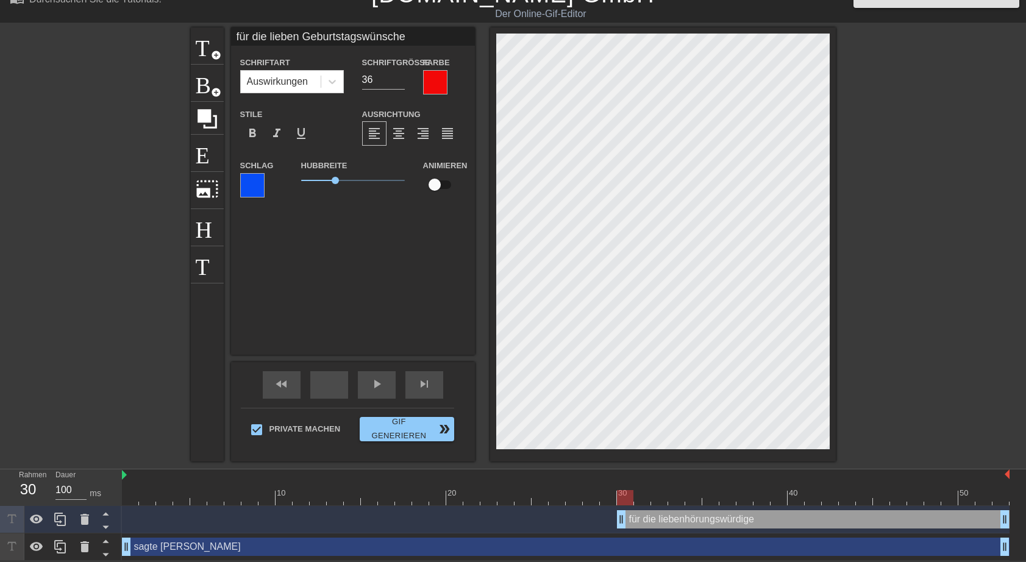
drag, startPoint x: 127, startPoint y: 515, endPoint x: 622, endPoint y: 537, distance: 494.7
click at [622, 537] on div "für die liebenhörungswürdige drag_handle drag_handle sagte [PERSON_NAME] drag_h…" at bounding box center [574, 533] width 904 height 55
click at [442, 183] on input "checkbox" at bounding box center [434, 184] width 69 height 23
checkbox input "true"
click at [707, 523] on div "für die liebenhörungswürdige drag_handle drag_handle" at bounding box center [813, 519] width 392 height 18
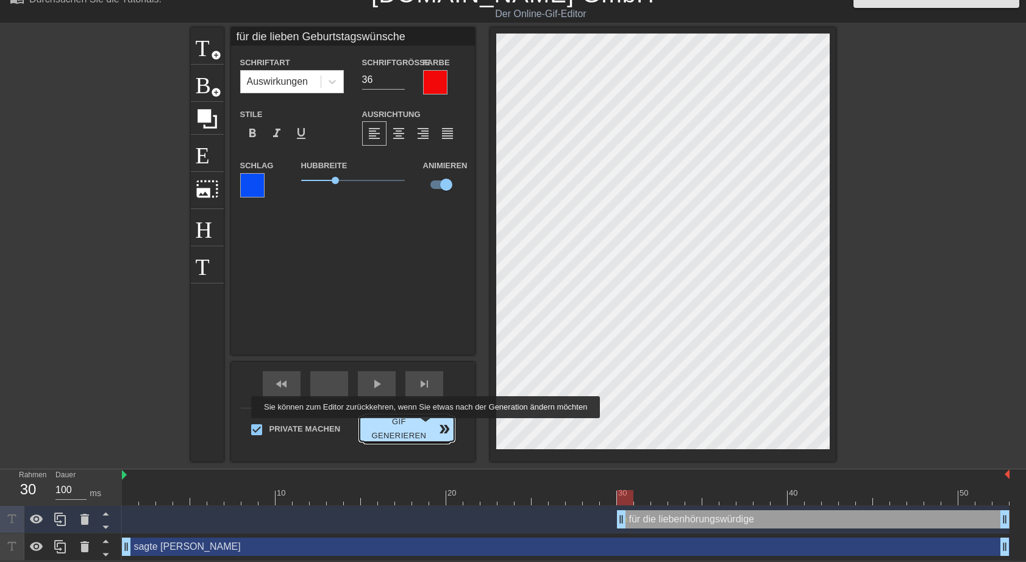
click at [423, 427] on span "Gif generieren double_arrow" at bounding box center [406, 429] width 84 height 28
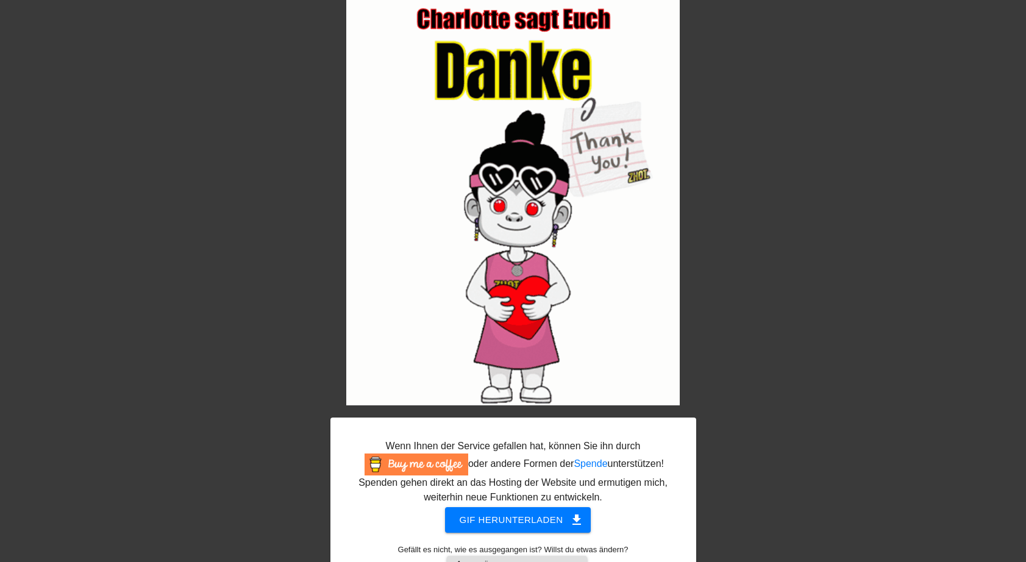
scroll to position [96, 0]
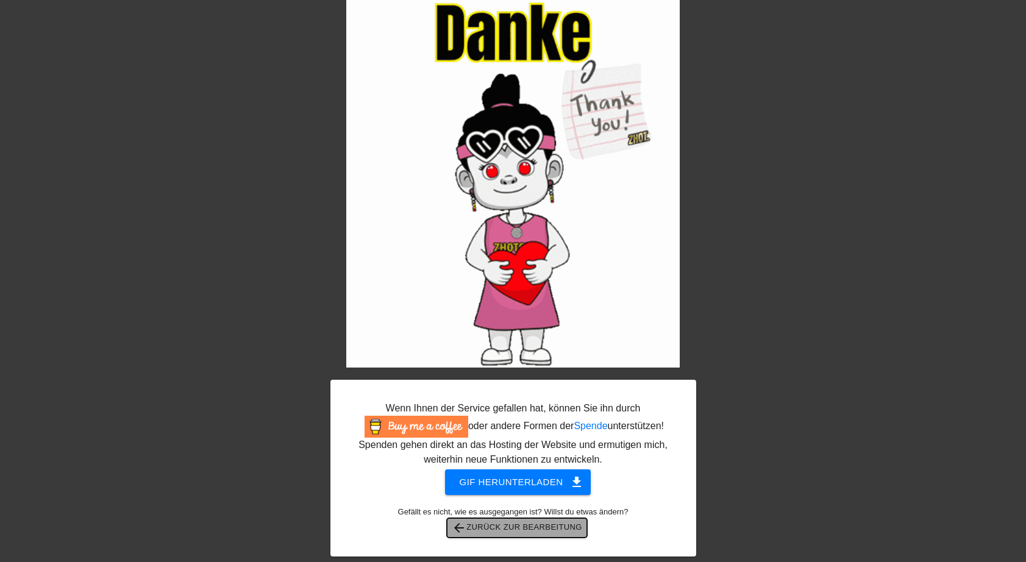
click at [540, 530] on span "arrow_back Zurück zur Bearbeitung" at bounding box center [517, 527] width 130 height 15
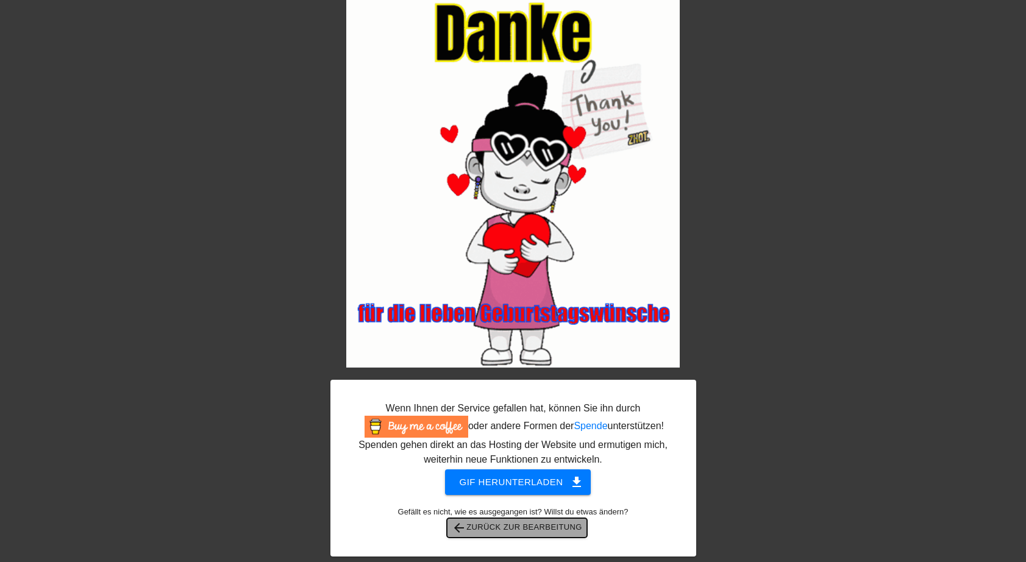
scroll to position [22, 0]
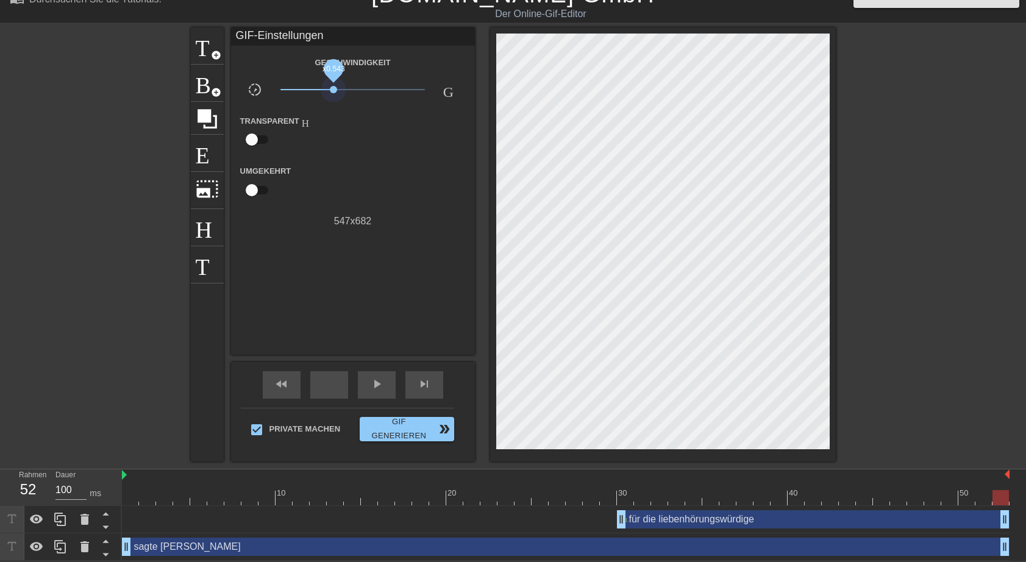
drag, startPoint x: 355, startPoint y: 88, endPoint x: 333, endPoint y: 92, distance: 21.6
click at [333, 92] on span "x0.543" at bounding box center [352, 89] width 144 height 15
drag, startPoint x: 621, startPoint y: 520, endPoint x: 662, endPoint y: 524, distance: 41.6
click at [662, 524] on div "für die liebenhörungswürdige drag_handle drag_handle" at bounding box center [830, 519] width 358 height 18
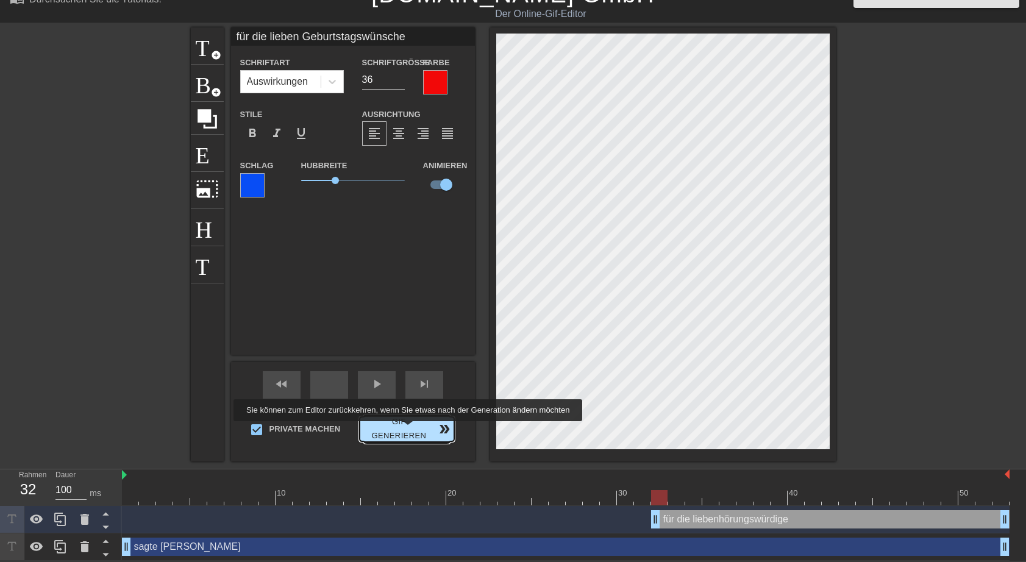
click at [405, 430] on span "Gif generieren double_arrow" at bounding box center [406, 429] width 84 height 28
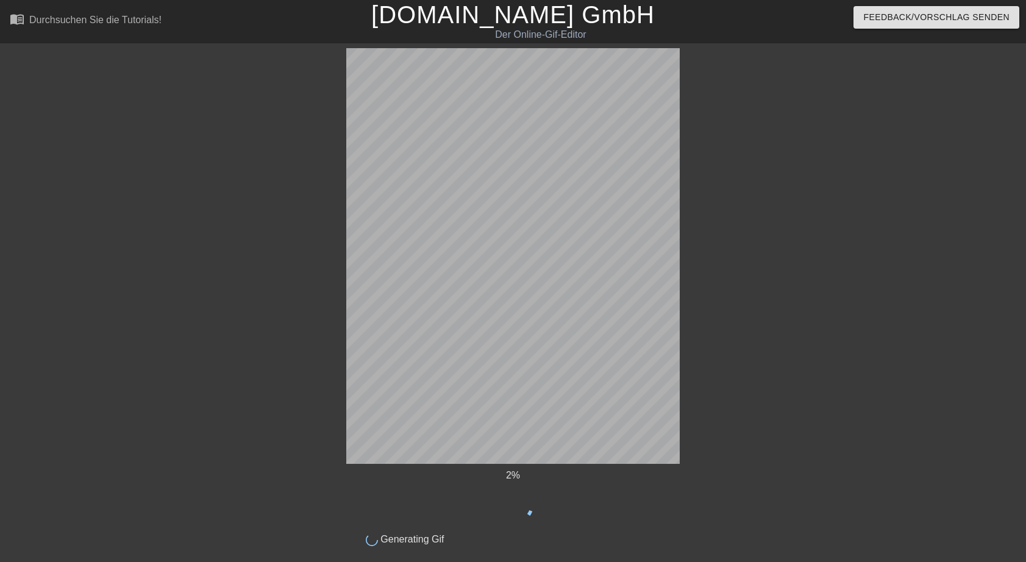
scroll to position [0, 0]
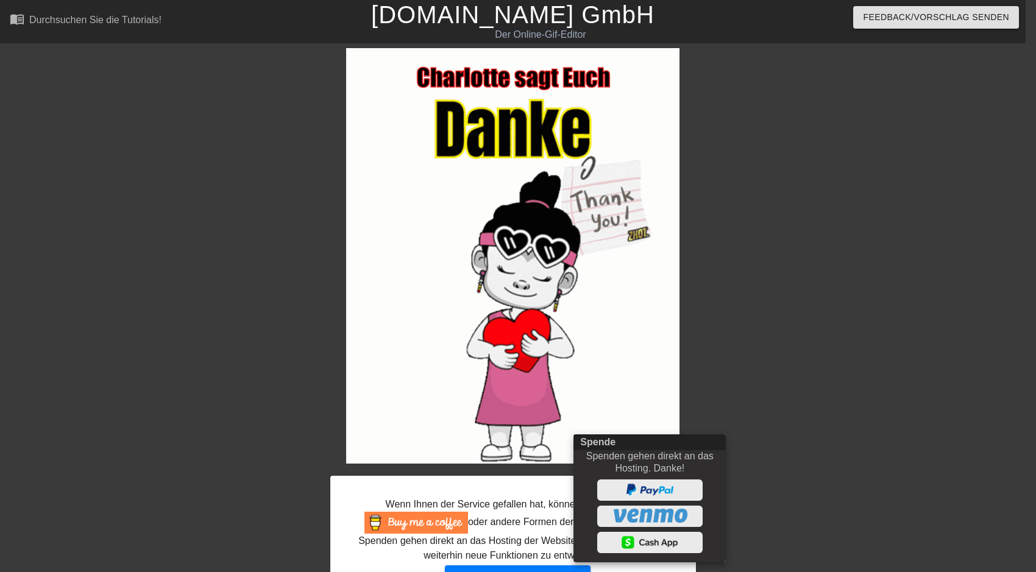
click at [717, 474] on div "Spenden gehen direkt an das Hosting. Danke!" at bounding box center [649, 462] width 139 height 24
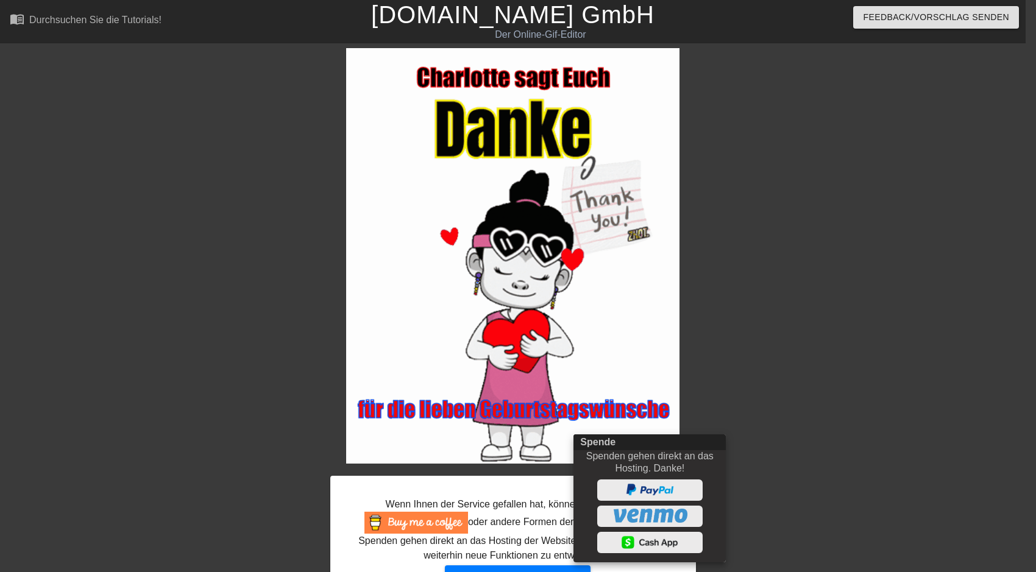
click at [530, 491] on div at bounding box center [518, 286] width 1036 height 572
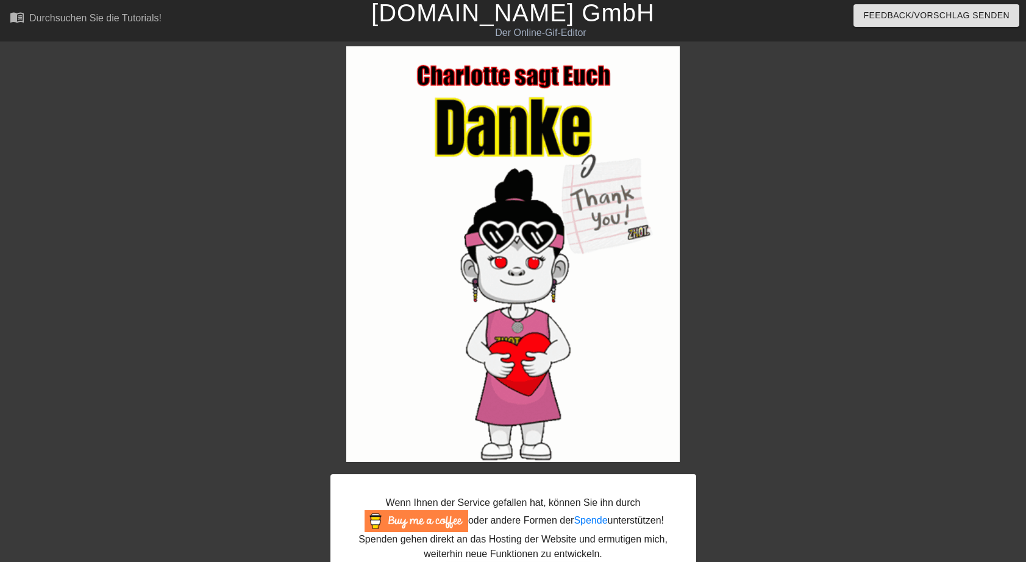
scroll to position [96, 0]
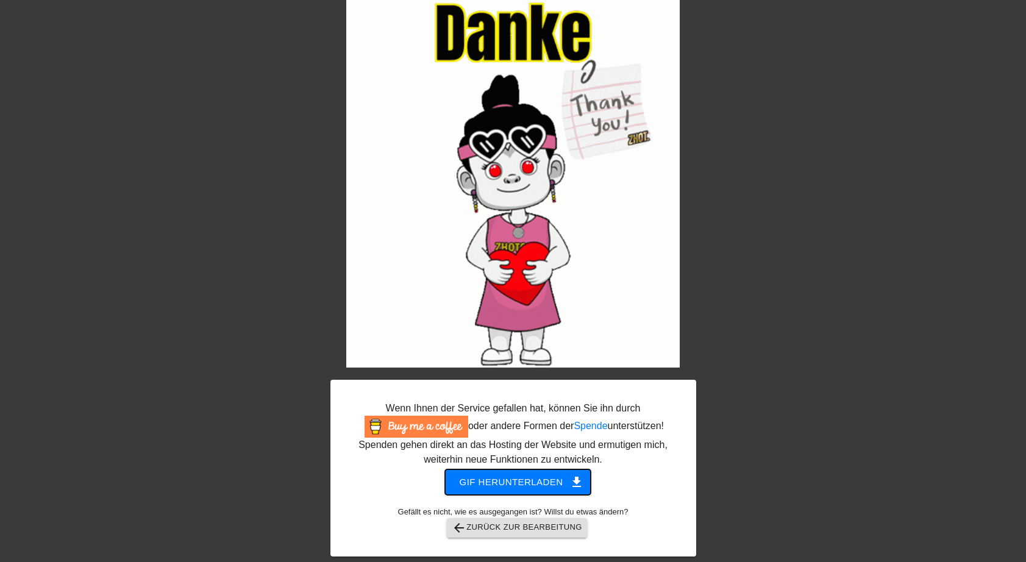
click at [513, 478] on span "Gif herunterladen get_app" at bounding box center [517, 482] width 117 height 16
